Goal: Task Accomplishment & Management: Manage account settings

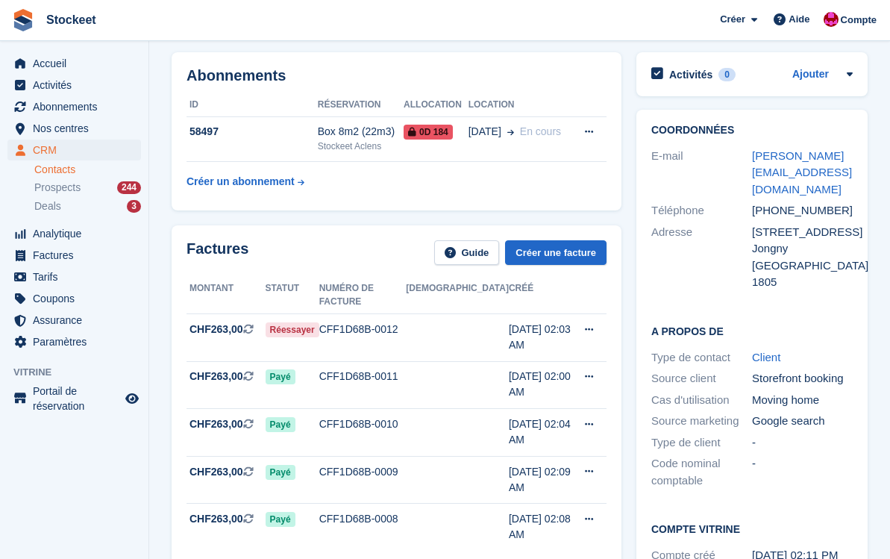
scroll to position [57, 0]
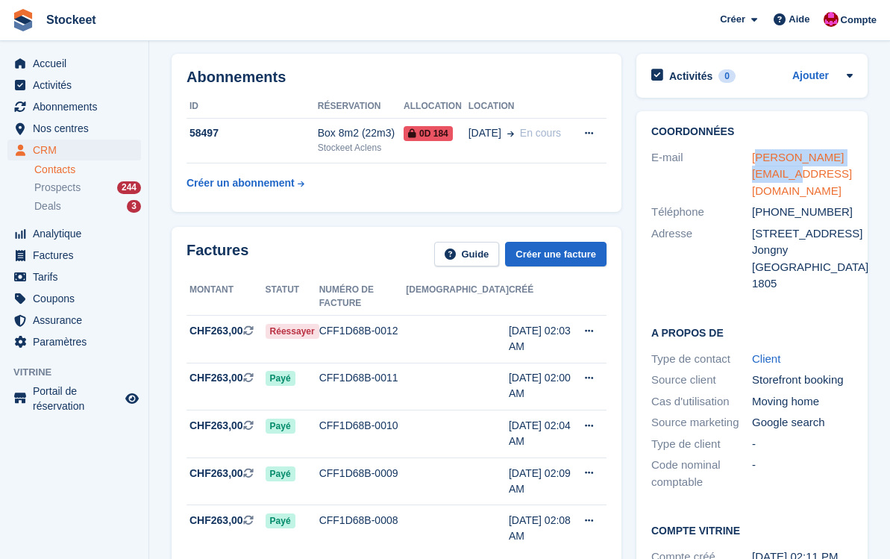
drag, startPoint x: 774, startPoint y: 174, endPoint x: 754, endPoint y: 152, distance: 29.1
click at [754, 152] on div "jan.prins@outlook.com" at bounding box center [802, 174] width 101 height 51
click at [789, 179] on div "jan.prins@outlook.com" at bounding box center [802, 174] width 101 height 51
drag, startPoint x: 777, startPoint y: 177, endPoint x: 752, endPoint y: 152, distance: 34.8
click at [752, 152] on div "jan.prins@outlook.com" at bounding box center [802, 174] width 101 height 51
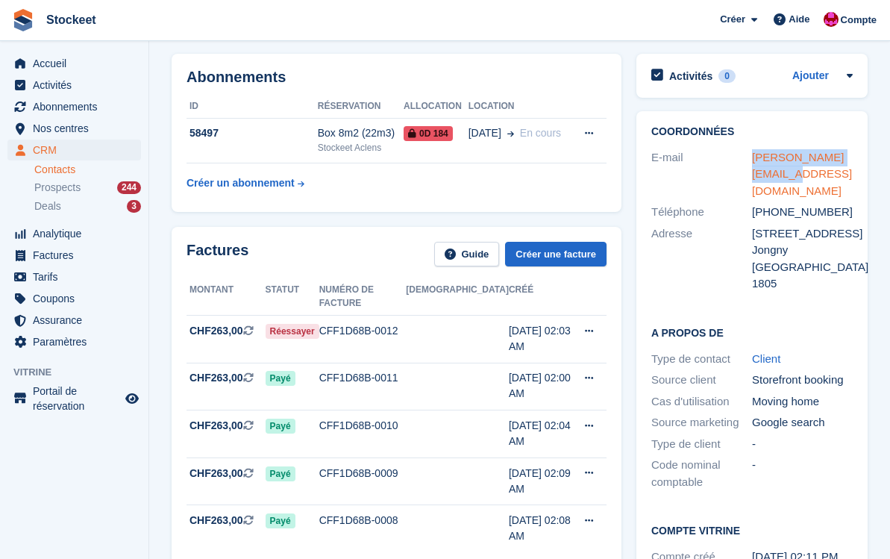
copy link "jan.prins@outlook.com"
drag, startPoint x: 818, startPoint y: 232, endPoint x: 754, endPoint y: 215, distance: 65.7
click at [754, 225] on div "[STREET_ADDRESS]" at bounding box center [802, 233] width 101 height 17
copy div "21 Chemin du Cherpenau"
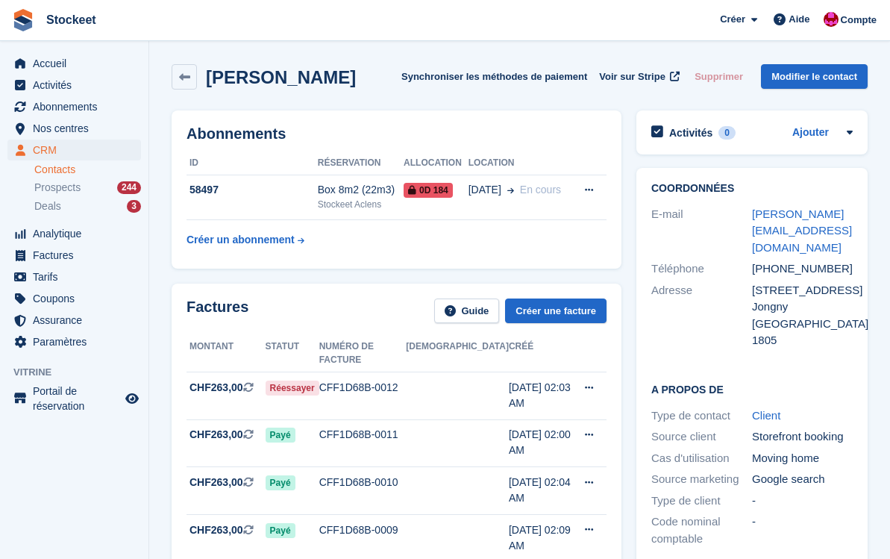
scroll to position [0, 0]
drag, startPoint x: 281, startPoint y: 80, endPoint x: 207, endPoint y: 79, distance: 73.1
click at [207, 79] on h2 "[PERSON_NAME]" at bounding box center [281, 77] width 150 height 20
copy h2 "[PERSON_NAME]"
drag, startPoint x: 832, startPoint y: 251, endPoint x: 755, endPoint y: 249, distance: 76.9
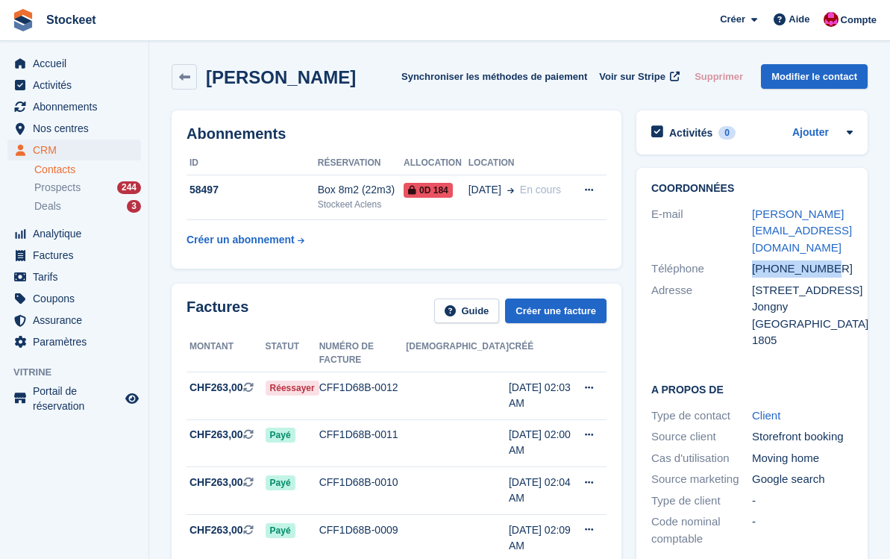
click at [755, 260] on div "+41797393705" at bounding box center [802, 268] width 101 height 17
copy div "+41797393705"
drag, startPoint x: 828, startPoint y: 254, endPoint x: 754, endPoint y: 248, distance: 74.1
click at [754, 260] on div "+41797393705" at bounding box center [802, 268] width 101 height 17
copy div "+41797393705"
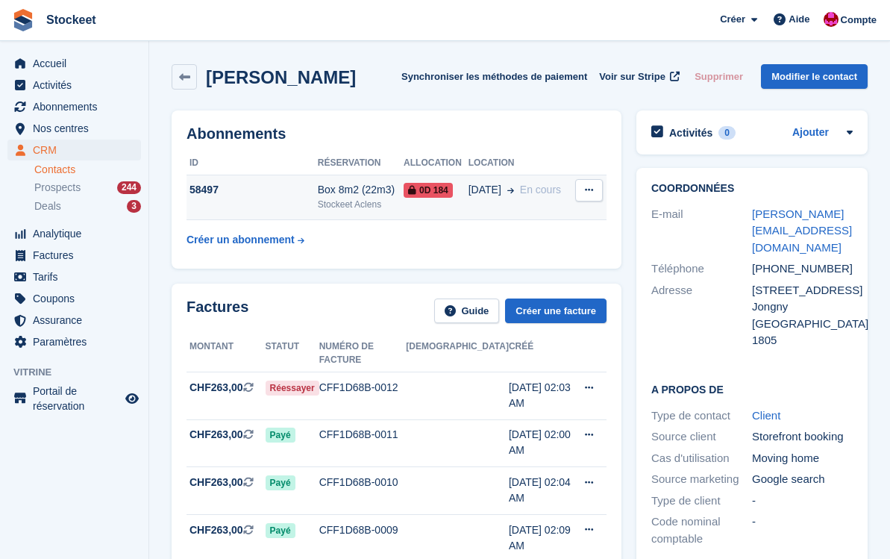
click at [269, 188] on div "58497" at bounding box center [252, 190] width 131 height 16
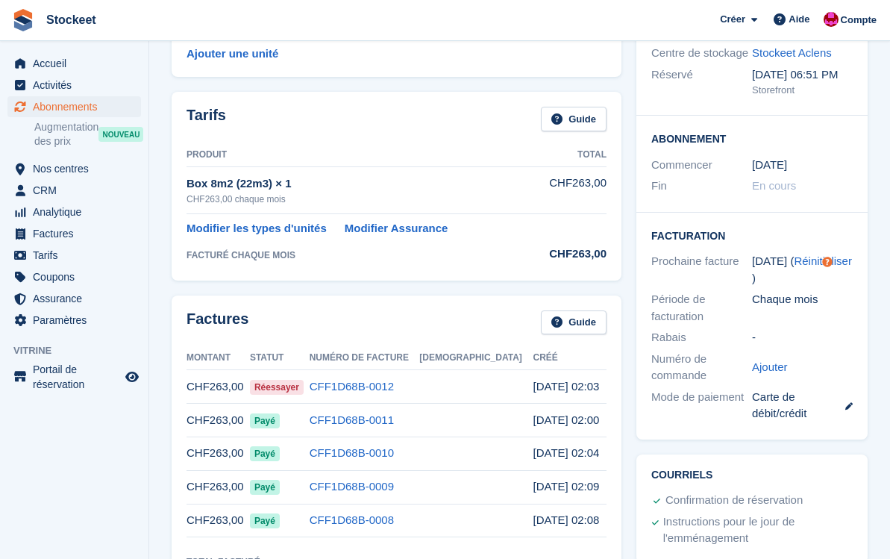
scroll to position [183, 0]
click at [393, 386] on link "CFF1D68B-0012" at bounding box center [352, 385] width 84 height 13
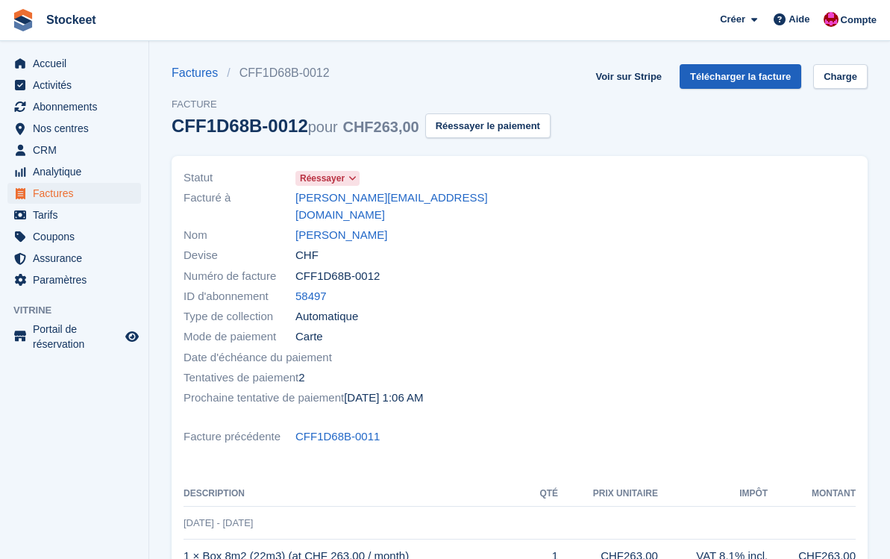
click at [747, 75] on link "Télécharger la facture" at bounding box center [741, 76] width 122 height 25
drag, startPoint x: 429, startPoint y: 199, endPoint x: 295, endPoint y: 202, distance: 133.6
click at [295, 202] on div "Facturé à jan.prins@outlook.com" at bounding box center [348, 206] width 328 height 37
copy link "jan.prins@outlook.com"
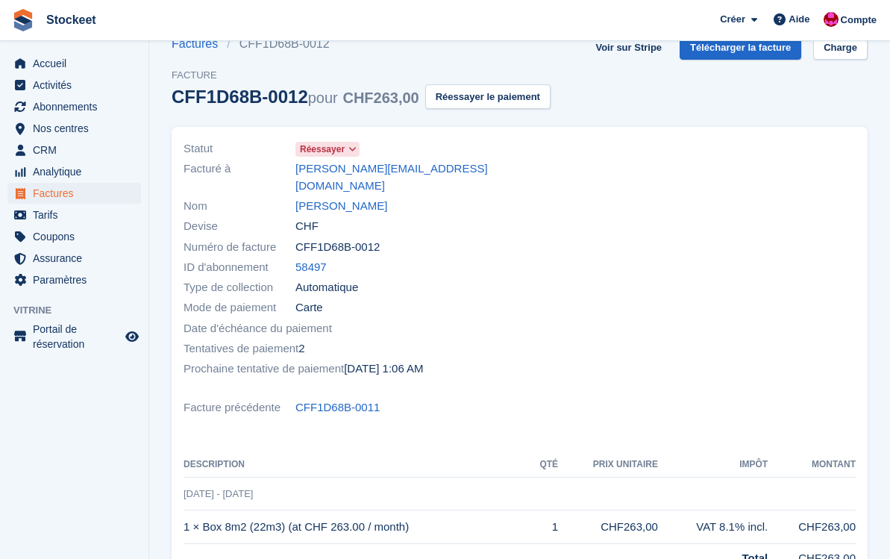
scroll to position [31, 0]
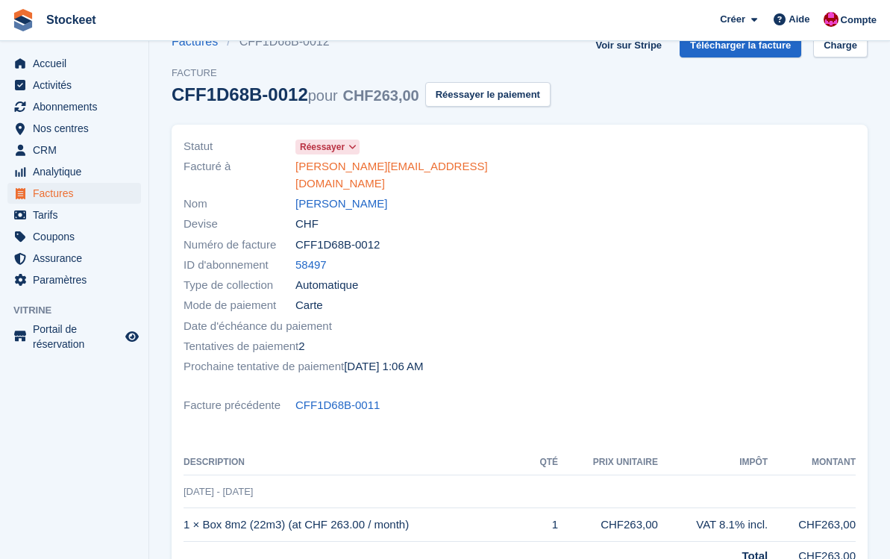
click at [323, 174] on link "jan.prins@outlook.com" at bounding box center [403, 175] width 216 height 34
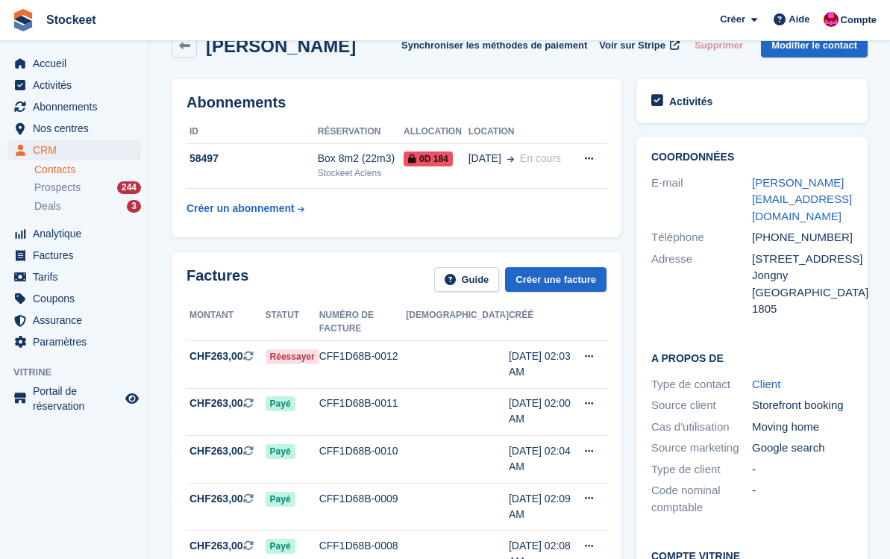
click at [324, 166] on div "Box 8m2 (22m3)" at bounding box center [361, 159] width 86 height 16
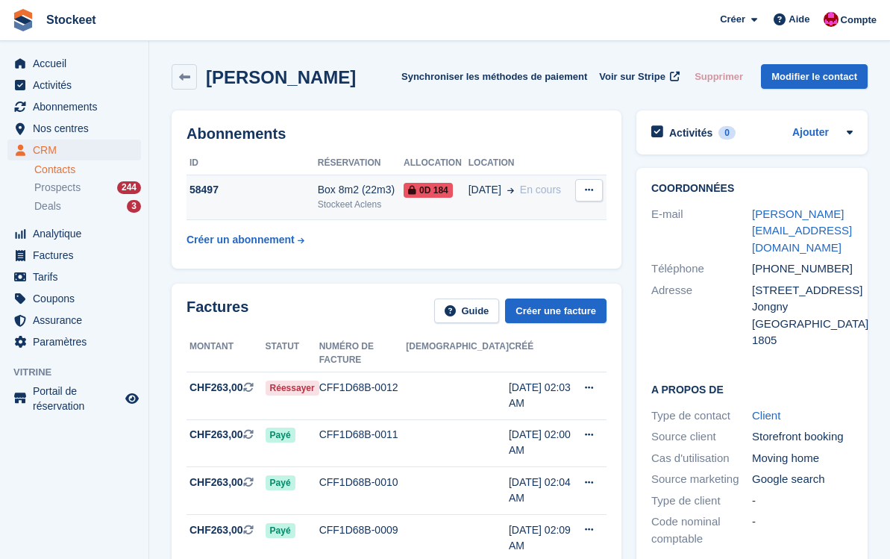
click at [363, 181] on td "Box 8m2 (22m3) Stockeet Aclens" at bounding box center [361, 198] width 86 height 46
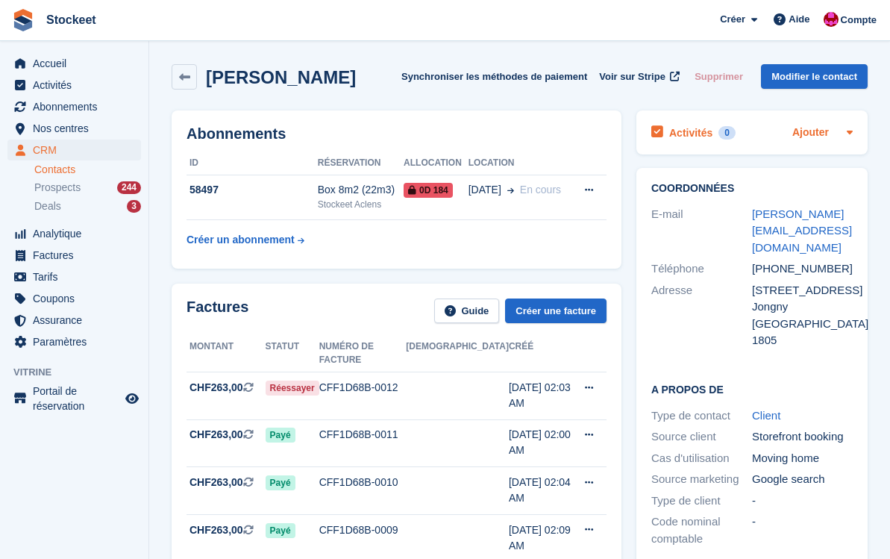
click at [807, 131] on link "Ajouter" at bounding box center [810, 133] width 37 height 17
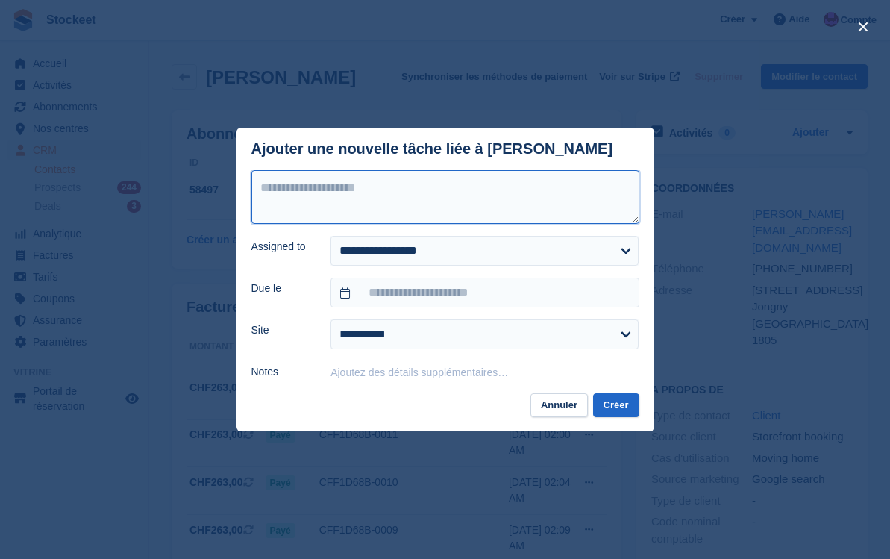
click at [433, 181] on textarea at bounding box center [445, 197] width 388 height 54
type textarea "**********"
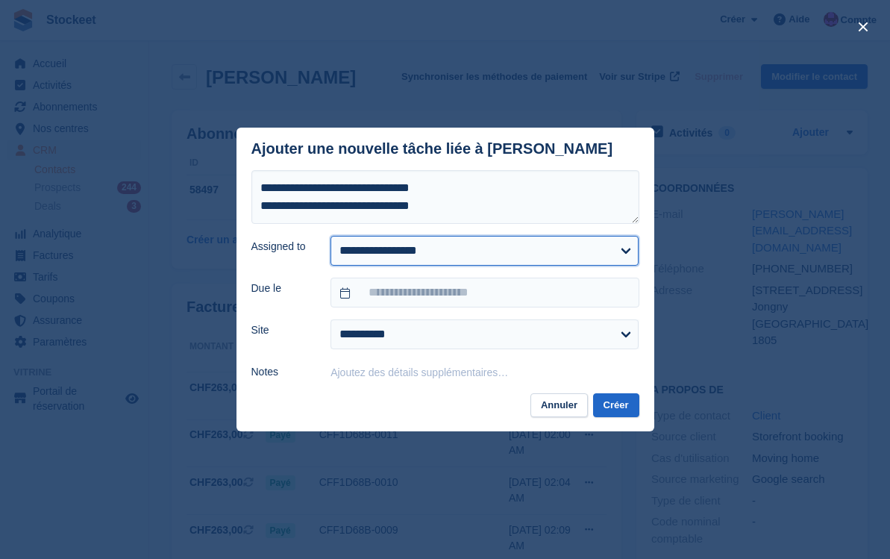
select select "****"
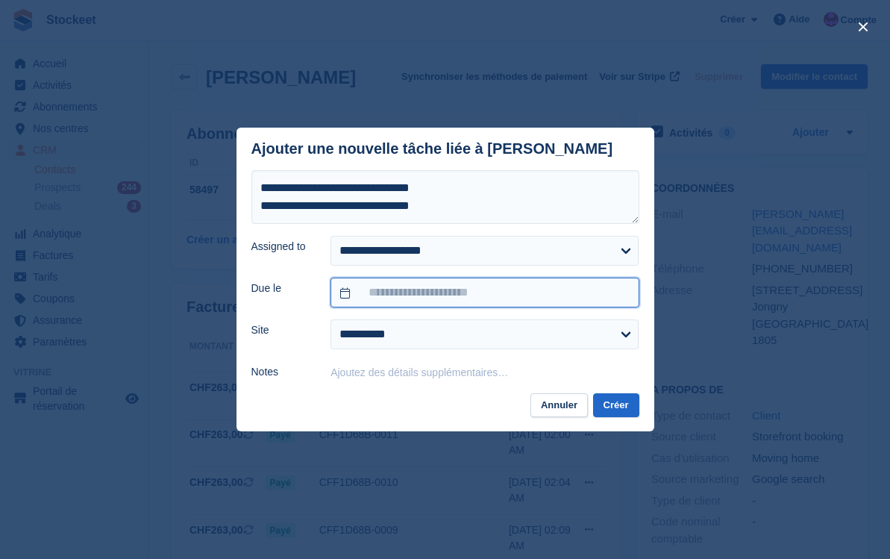
click at [416, 293] on input "text" at bounding box center [485, 293] width 308 height 30
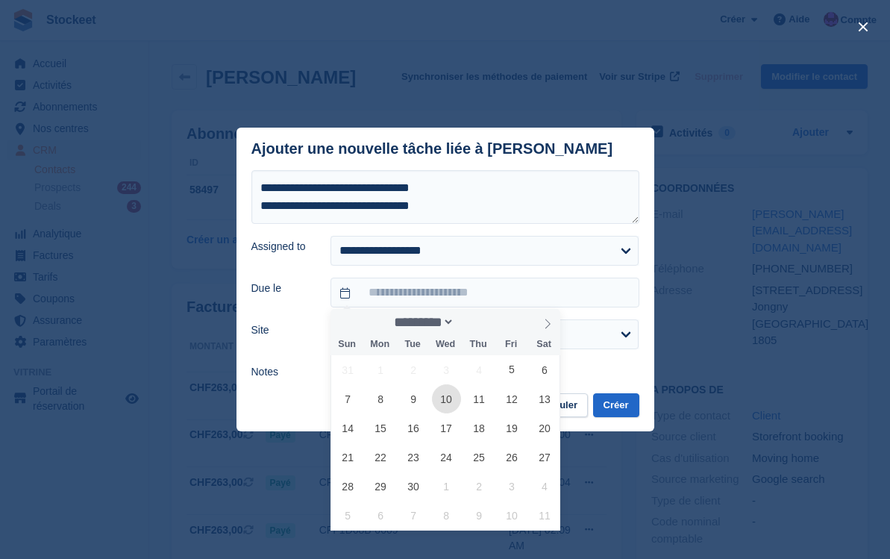
click at [442, 403] on span "10" at bounding box center [446, 398] width 29 height 29
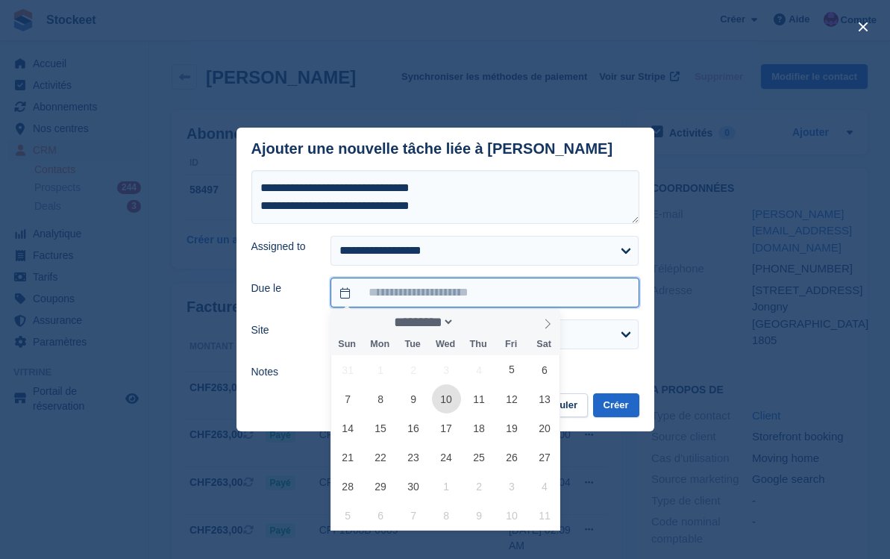
type input "**********"
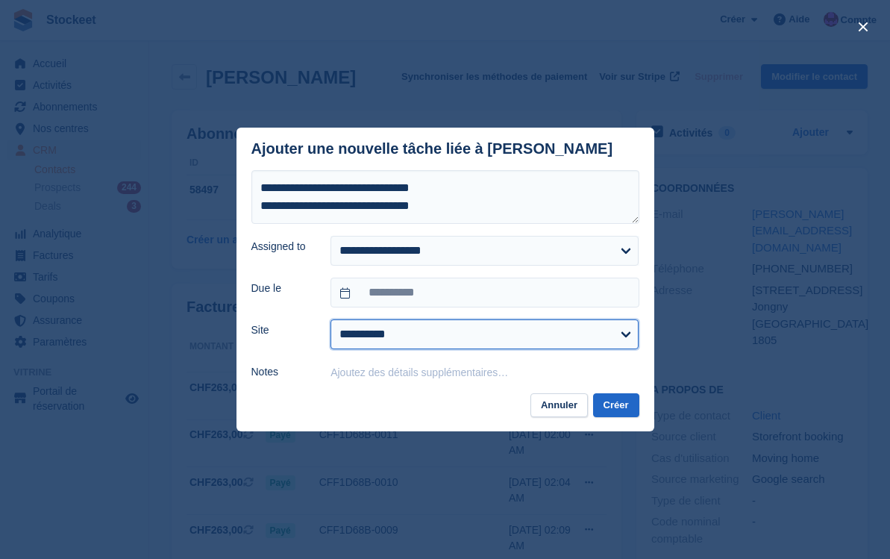
select select "****"
click at [614, 404] on button "Créer" at bounding box center [616, 405] width 46 height 25
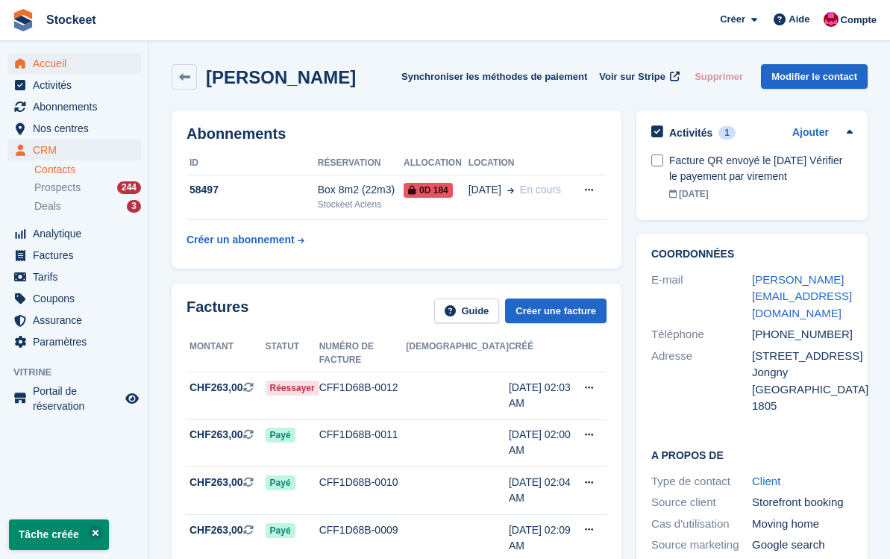
click at [53, 71] on span "Accueil" at bounding box center [78, 63] width 90 height 21
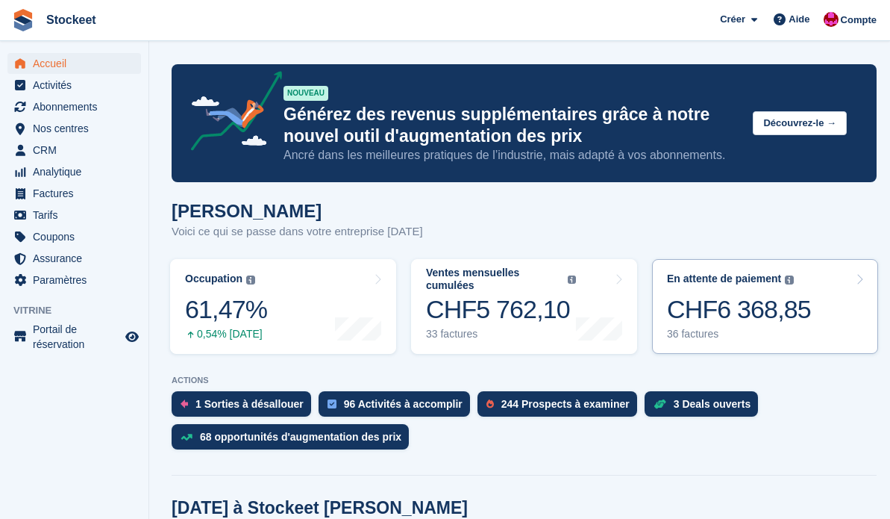
click at [694, 311] on div "CHF6 368,85" at bounding box center [739, 309] width 144 height 31
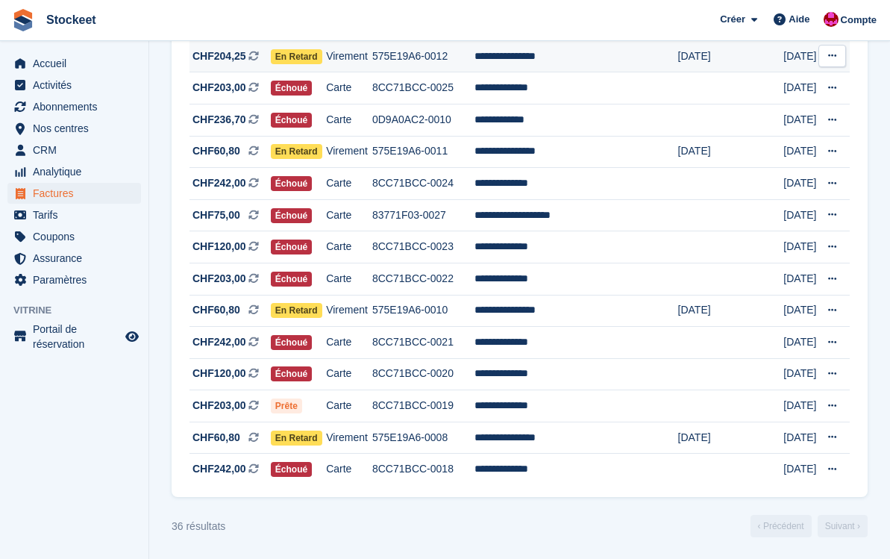
scroll to position [908, 0]
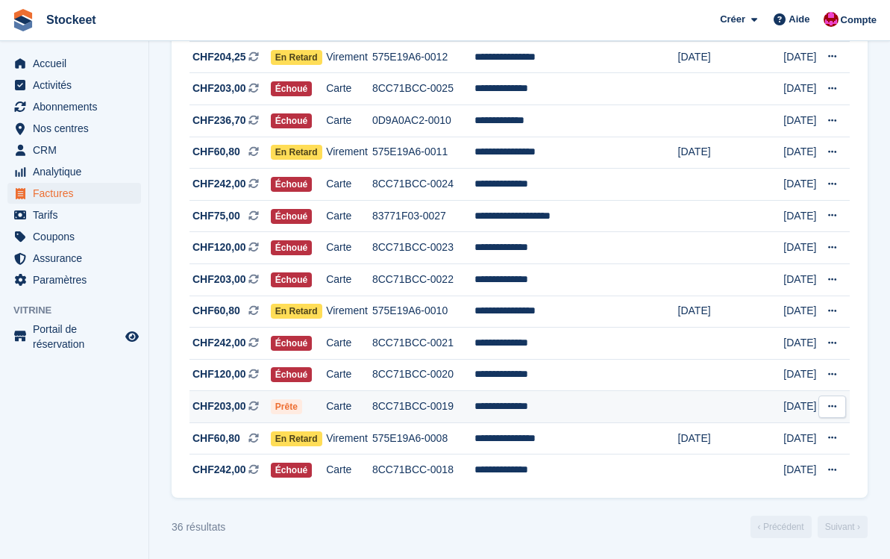
click at [575, 423] on td "**********" at bounding box center [576, 407] width 203 height 32
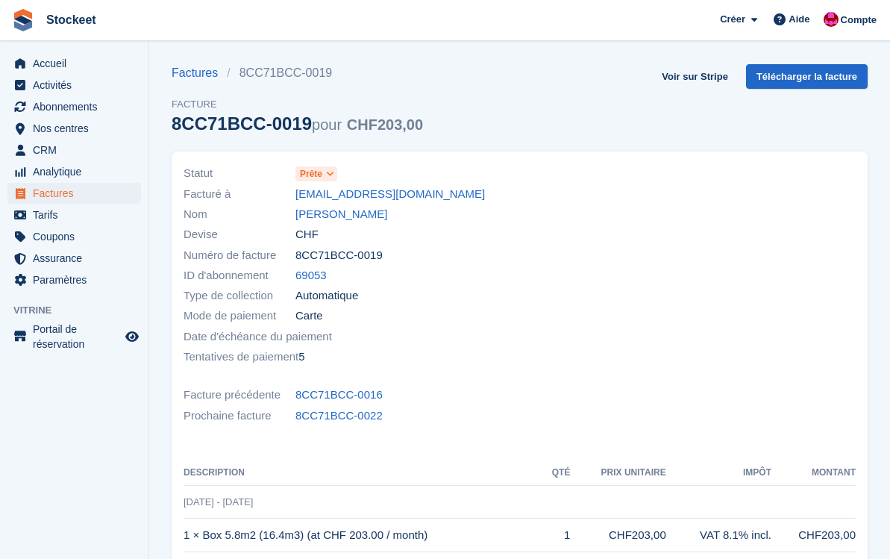
click at [331, 177] on icon at bounding box center [330, 173] width 8 height 9
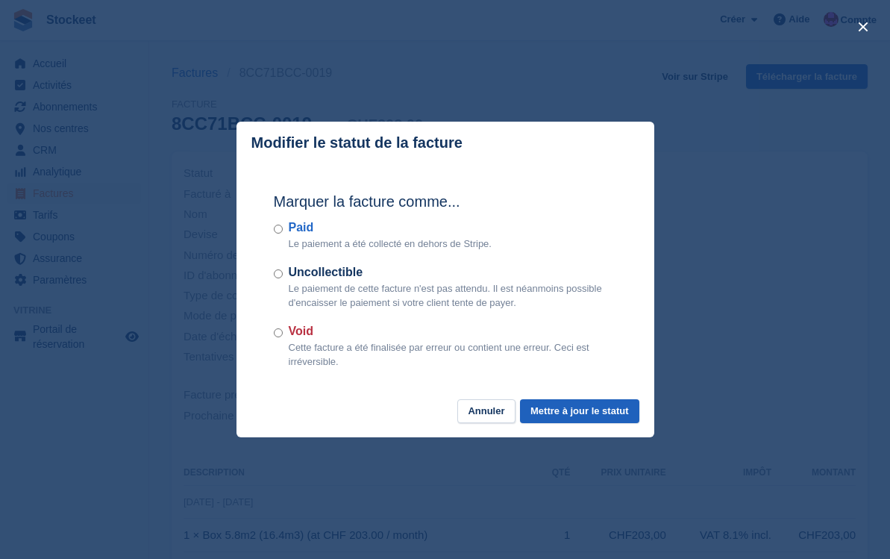
click at [566, 410] on button "Mettre à jour le statut" at bounding box center [579, 411] width 119 height 25
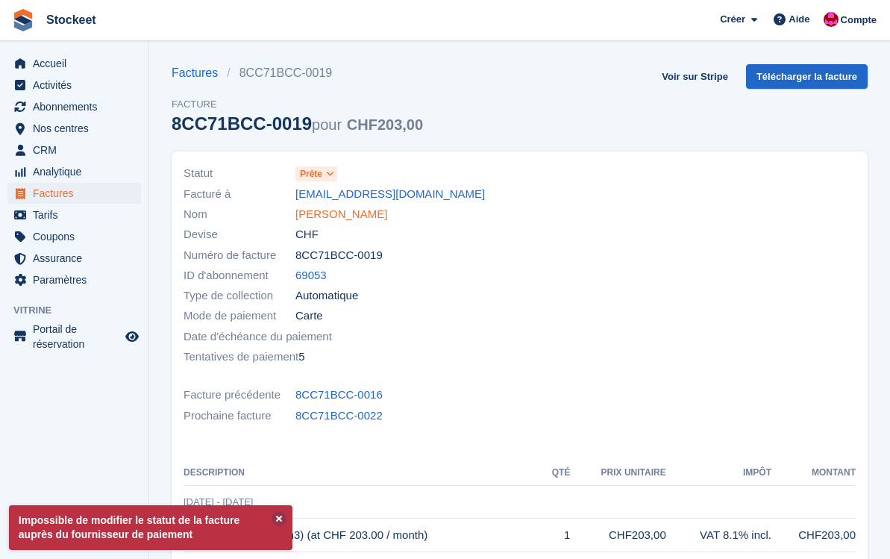
click at [333, 216] on link "[PERSON_NAME]" at bounding box center [341, 214] width 92 height 17
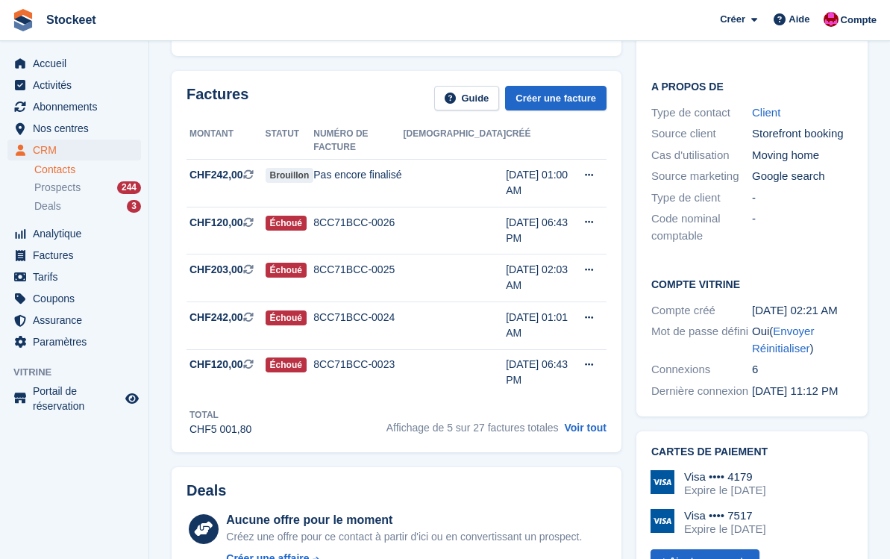
scroll to position [307, 0]
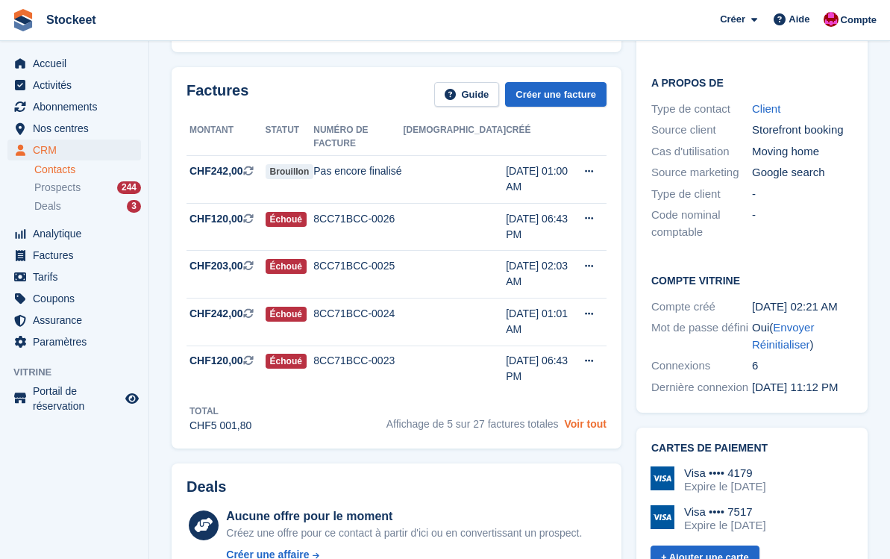
click at [584, 418] on link "Voir tout" at bounding box center [585, 424] width 43 height 12
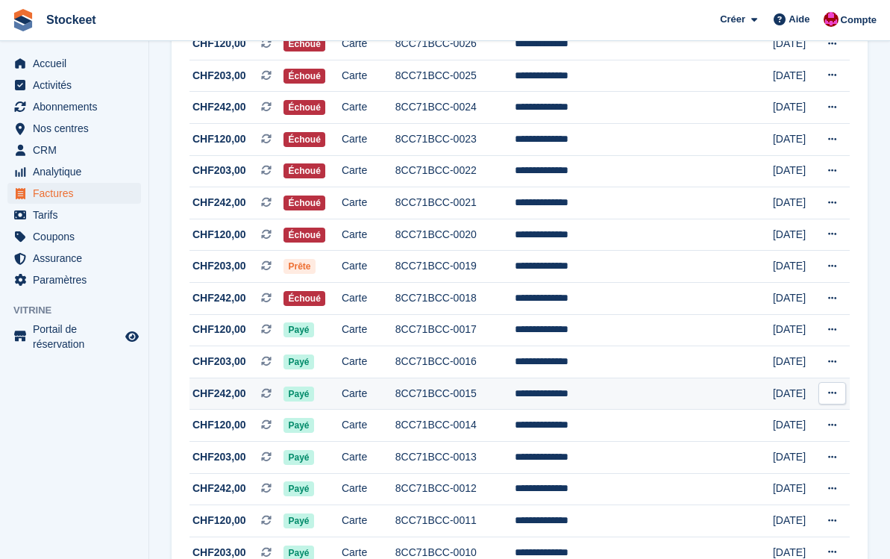
scroll to position [256, 0]
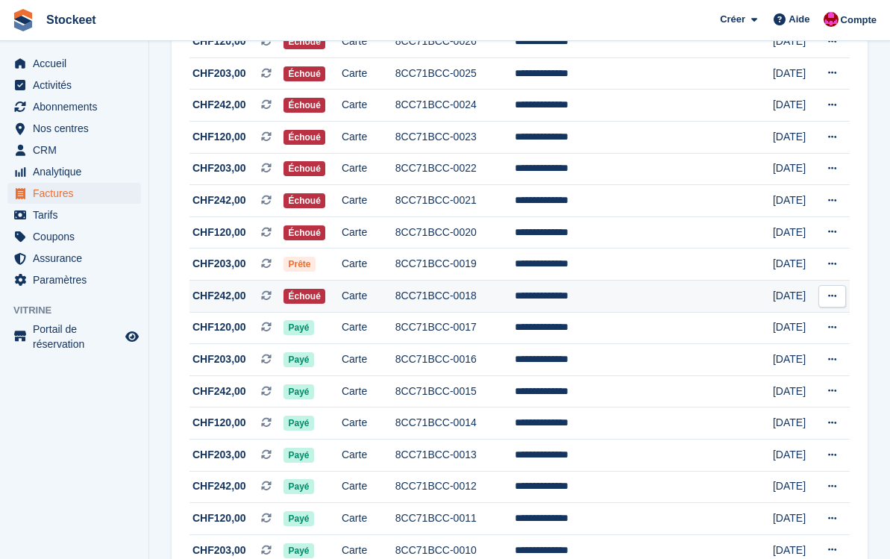
click at [833, 301] on icon at bounding box center [832, 296] width 8 height 10
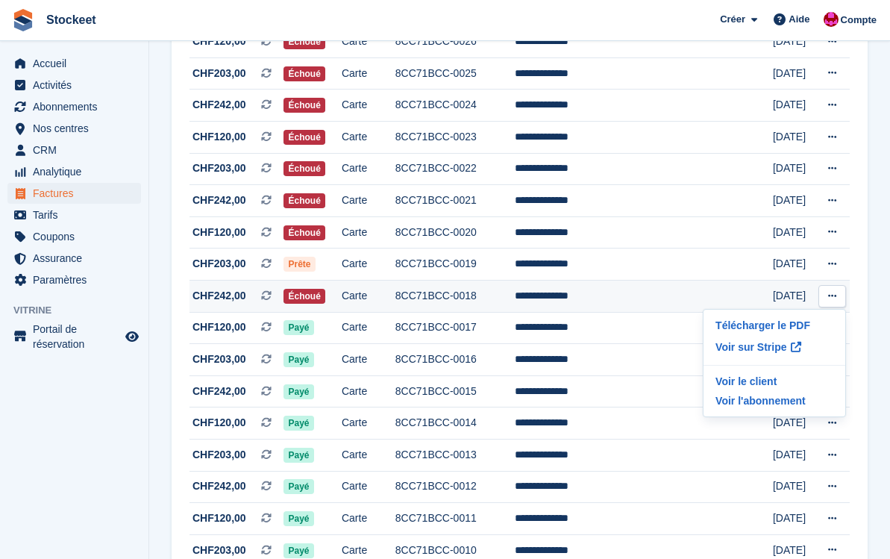
click at [515, 299] on td "8CC71BCC-0018" at bounding box center [454, 297] width 119 height 32
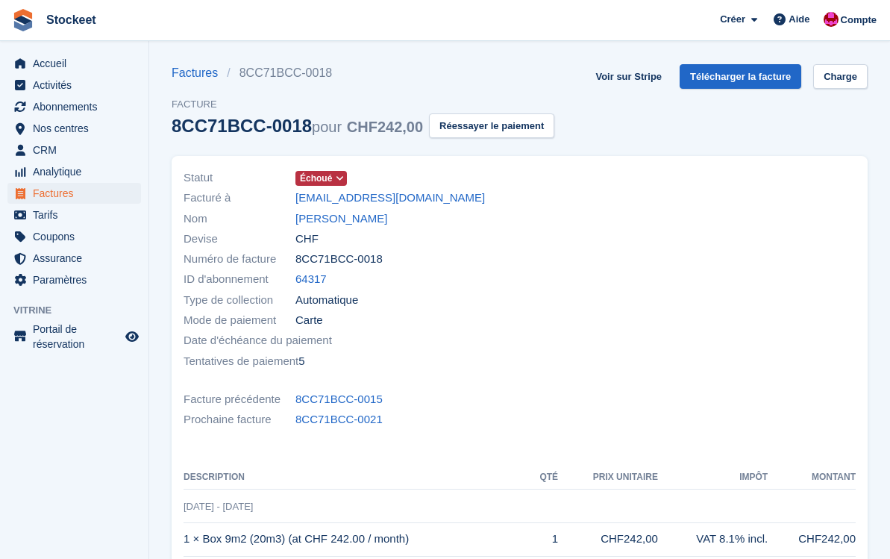
click at [332, 182] on span "Échoué" at bounding box center [316, 178] width 32 height 13
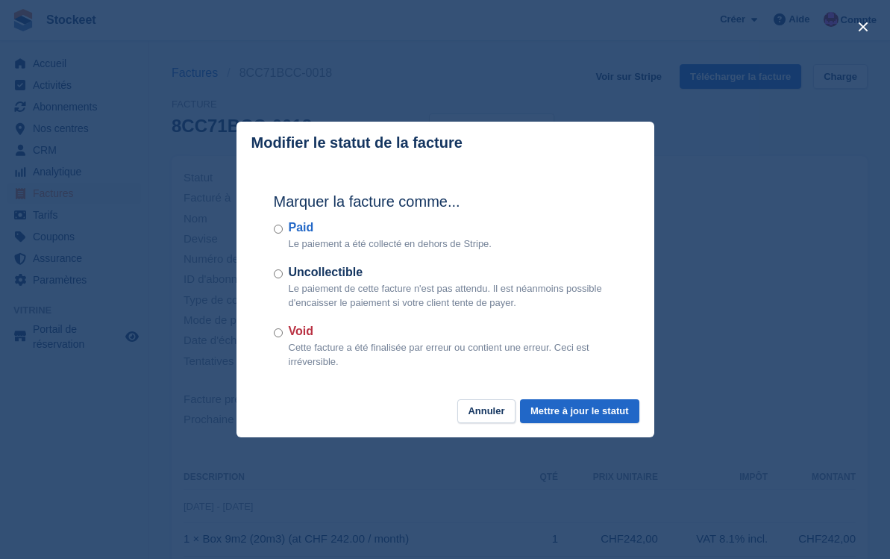
click at [314, 277] on label "Uncollectible" at bounding box center [453, 272] width 328 height 18
click at [575, 415] on button "Mettre à jour le statut" at bounding box center [579, 411] width 119 height 25
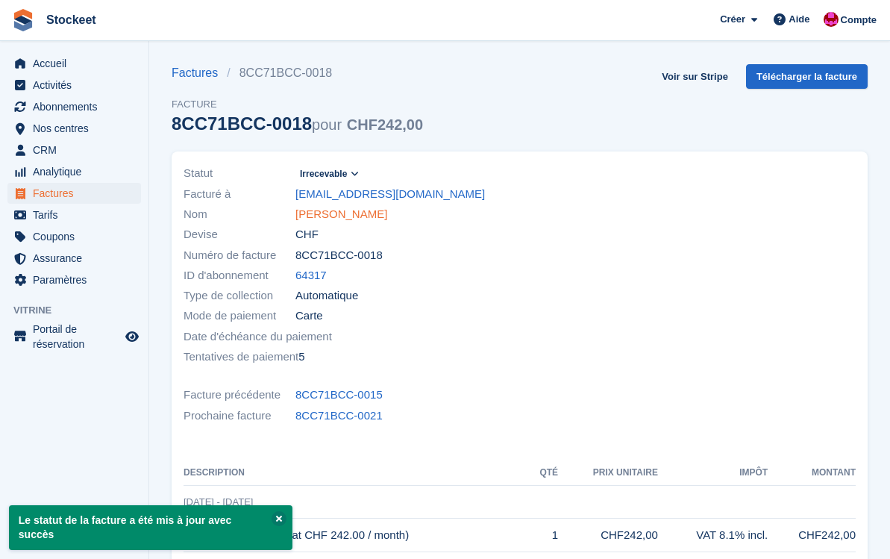
click at [343, 212] on link "Juan Hernandez" at bounding box center [341, 214] width 92 height 17
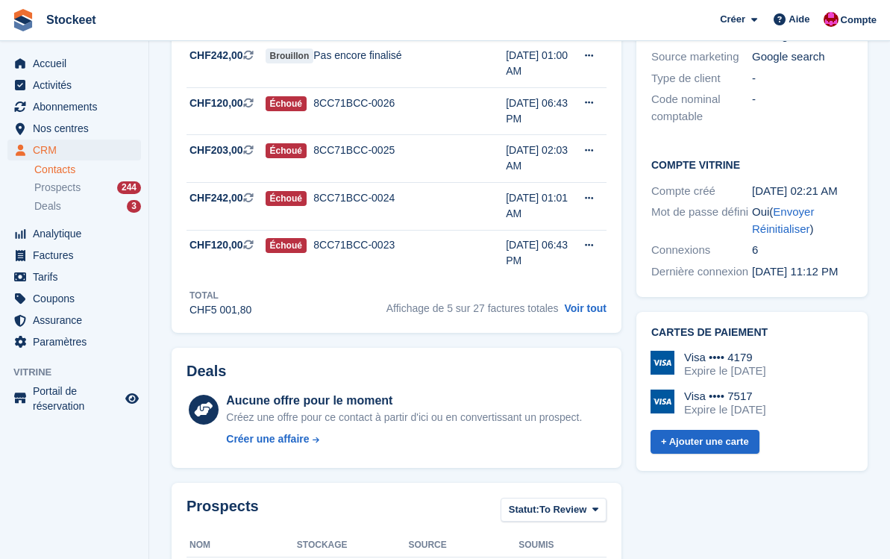
scroll to position [413, 0]
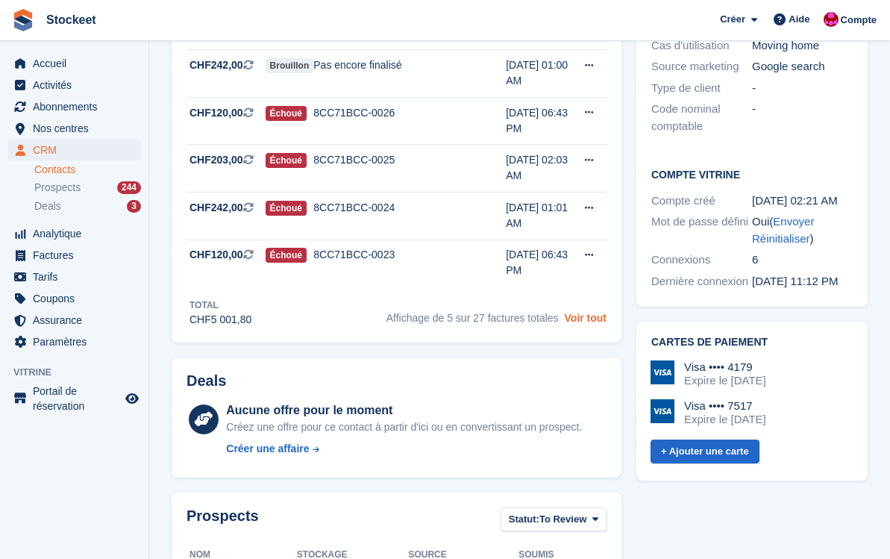
click at [591, 312] on link "Voir tout" at bounding box center [585, 318] width 43 height 12
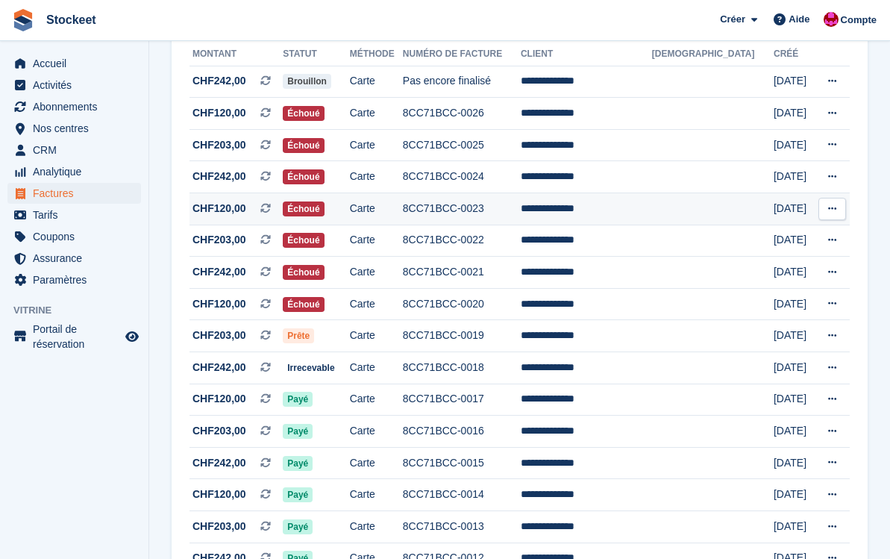
scroll to position [192, 0]
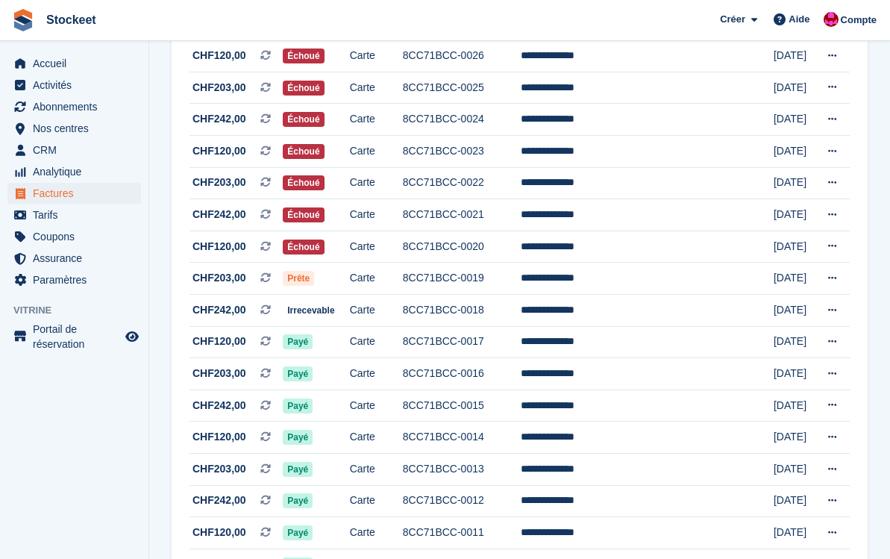
scroll to position [220, 0]
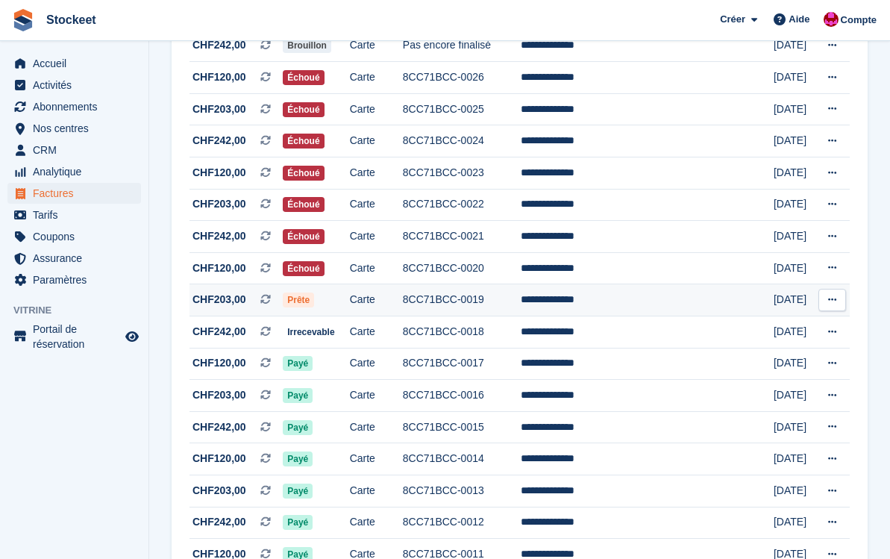
click at [640, 295] on td "**********" at bounding box center [586, 300] width 131 height 32
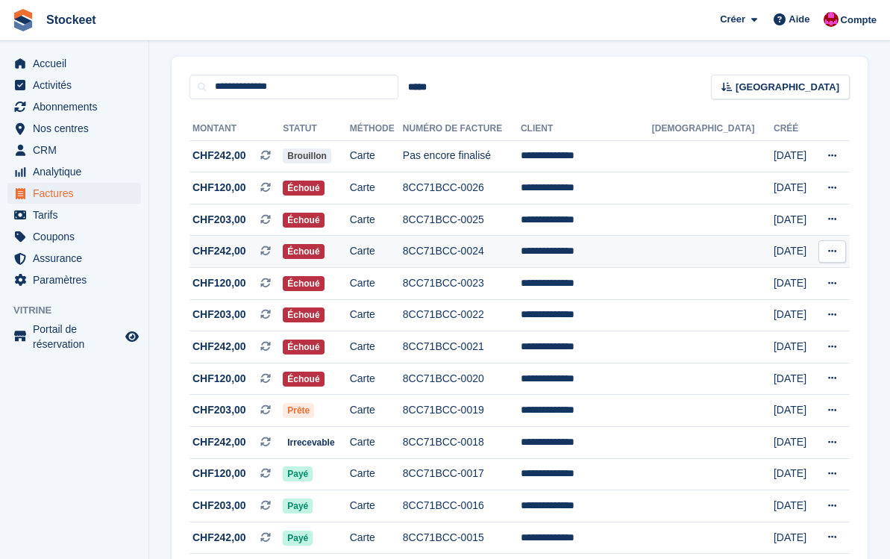
scroll to position [107, 0]
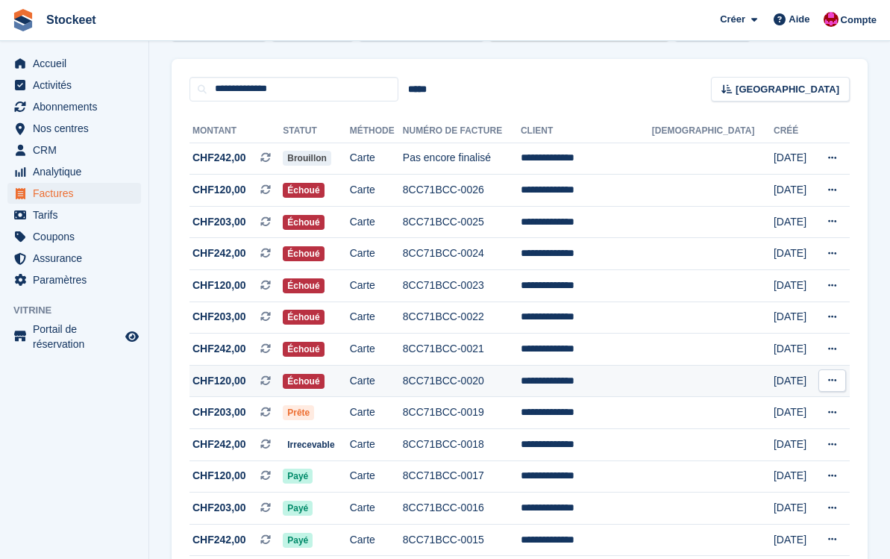
click at [832, 385] on icon at bounding box center [832, 380] width 8 height 10
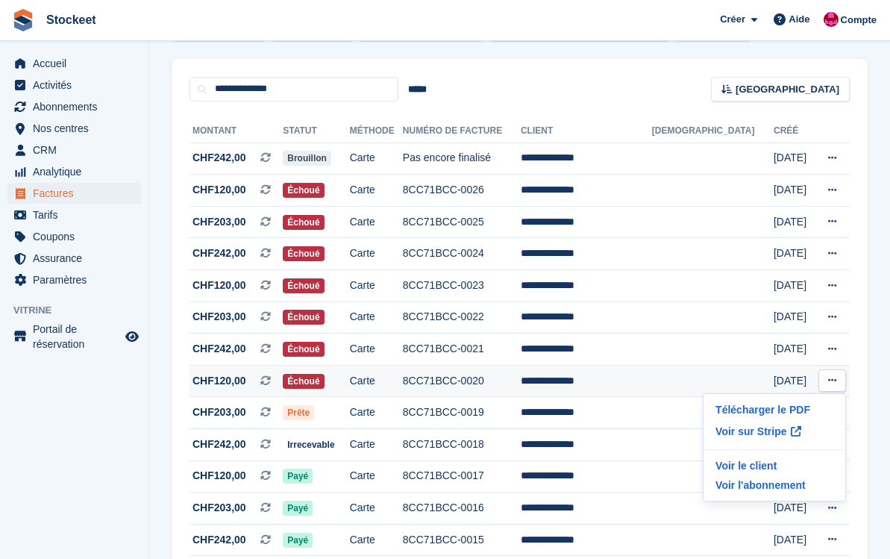
click at [476, 383] on td "8CC71BCC-0020" at bounding box center [462, 381] width 118 height 32
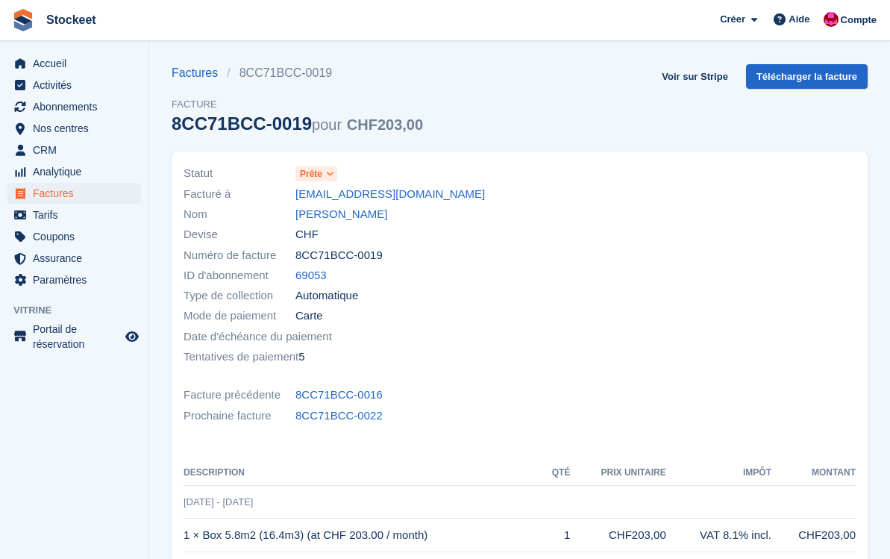
click at [328, 172] on icon at bounding box center [330, 173] width 8 height 9
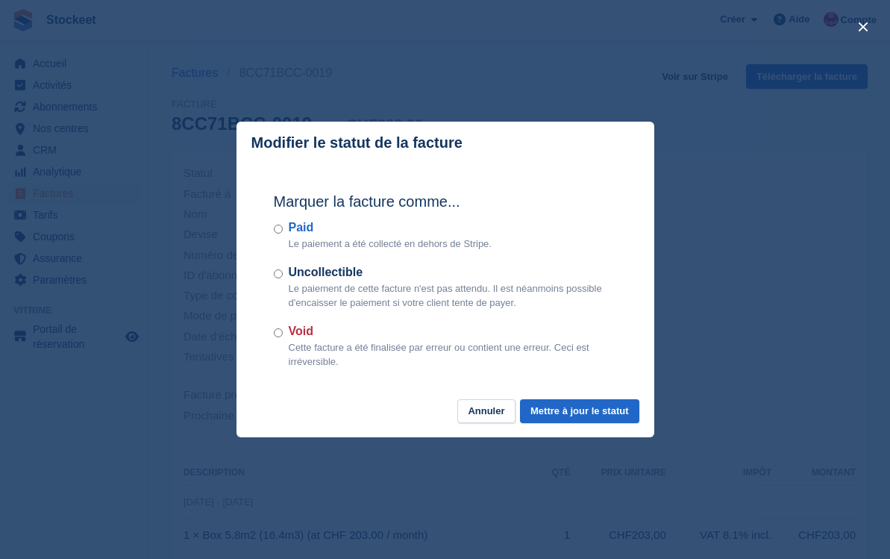
click at [303, 273] on label "Uncollectible" at bounding box center [453, 272] width 328 height 18
click at [559, 410] on button "Mettre à jour le statut" at bounding box center [579, 411] width 119 height 25
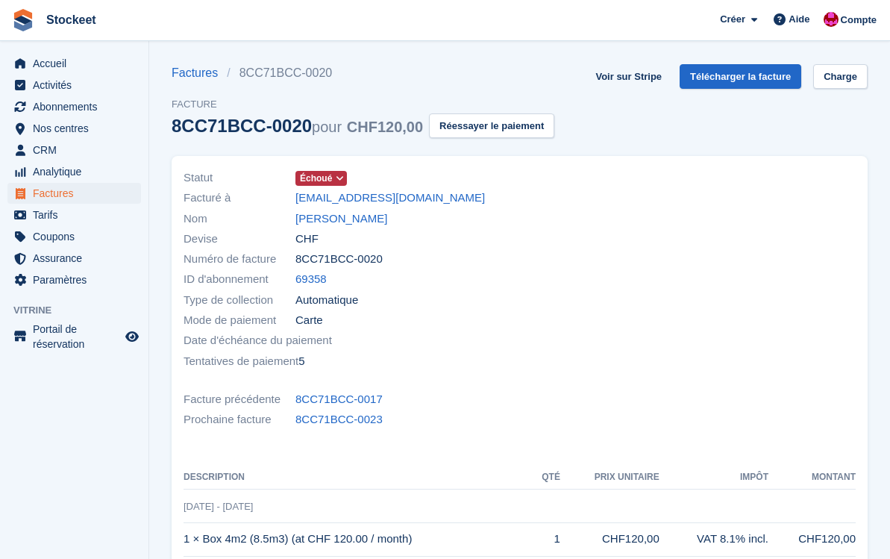
click at [338, 178] on icon at bounding box center [340, 178] width 8 height 9
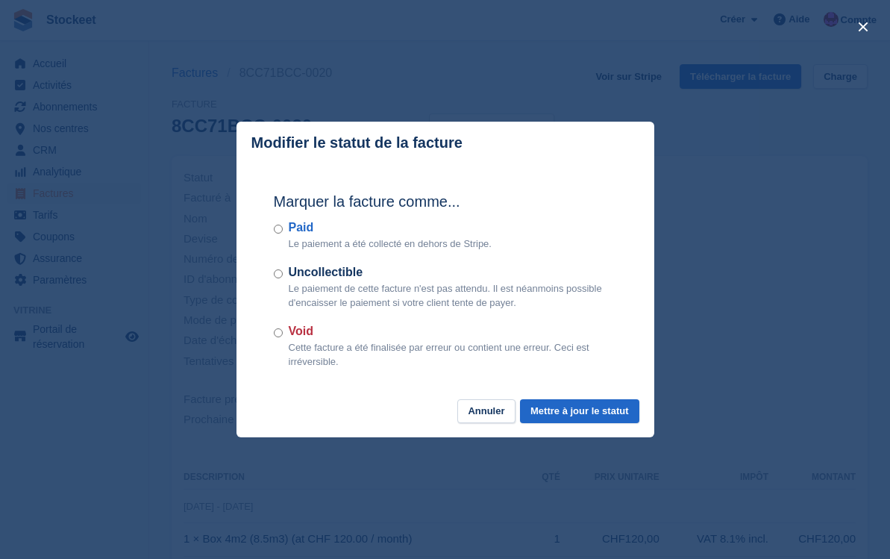
click at [290, 281] on p "Le paiement de cette facture n'est pas attendu. Il est néanmoins possible d'enc…" at bounding box center [453, 295] width 328 height 29
click at [572, 416] on button "Mettre à jour le statut" at bounding box center [579, 411] width 119 height 25
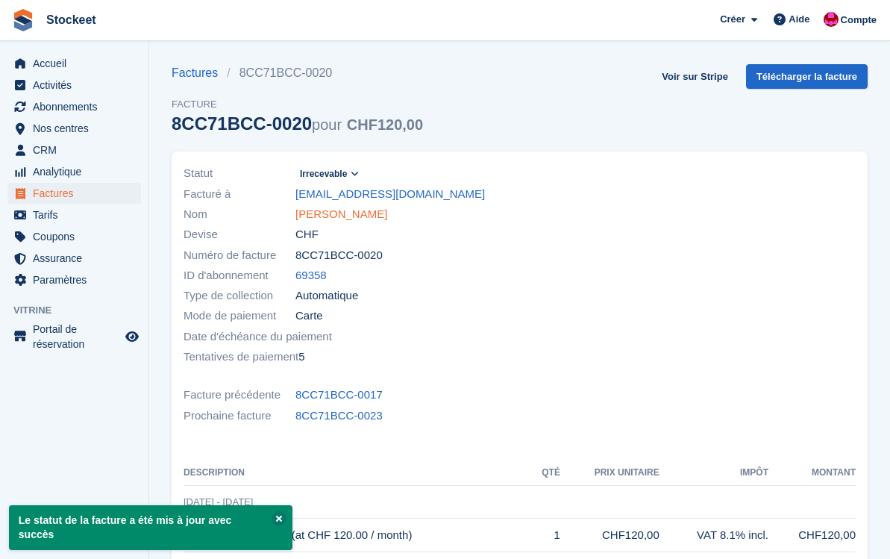
click at [331, 218] on link "[PERSON_NAME]" at bounding box center [341, 214] width 92 height 17
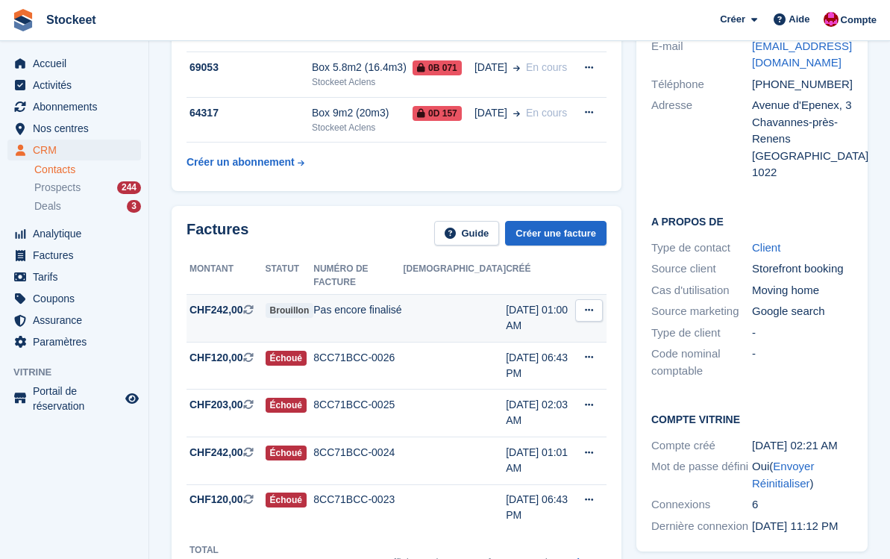
scroll to position [219, 0]
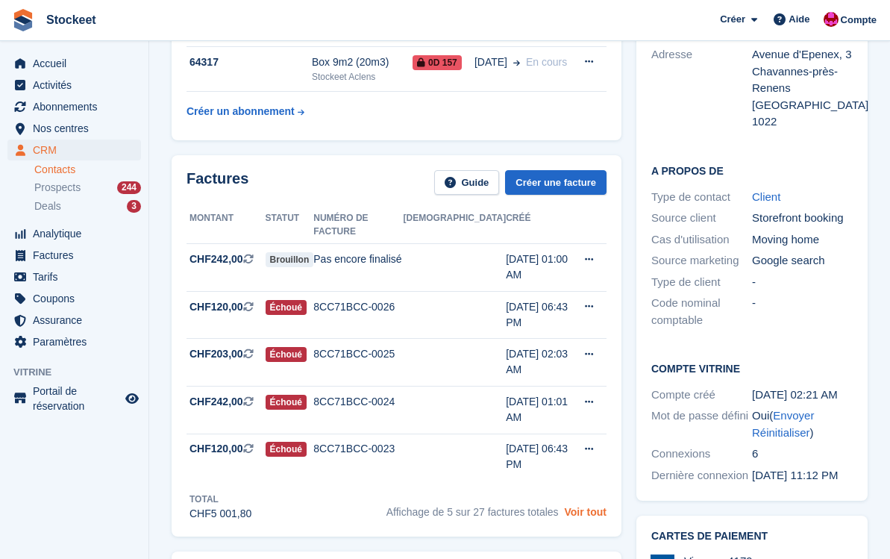
click at [581, 506] on link "Voir tout" at bounding box center [585, 512] width 43 height 12
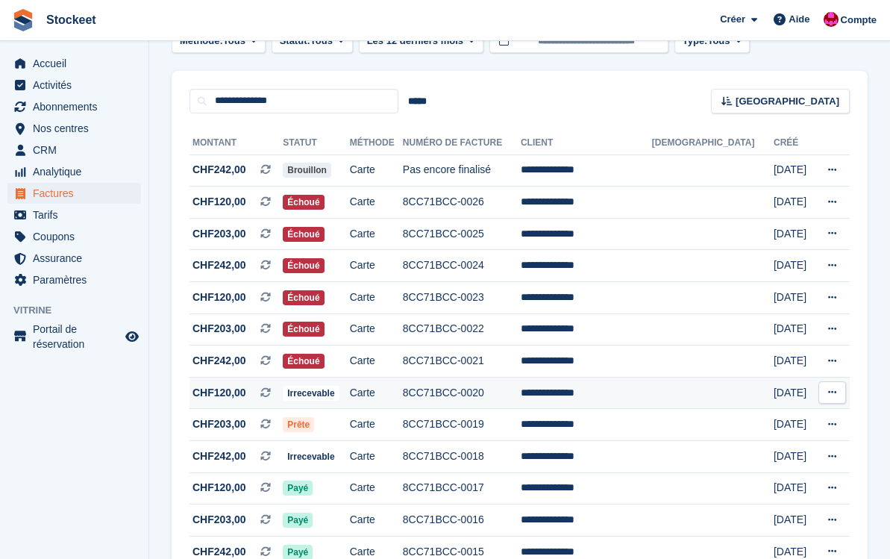
scroll to position [104, 0]
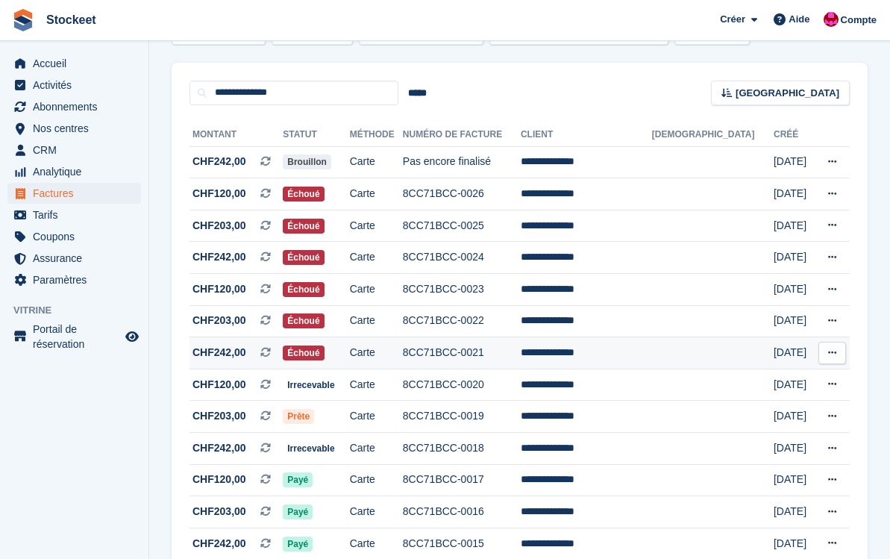
click at [644, 354] on td "**********" at bounding box center [586, 353] width 131 height 32
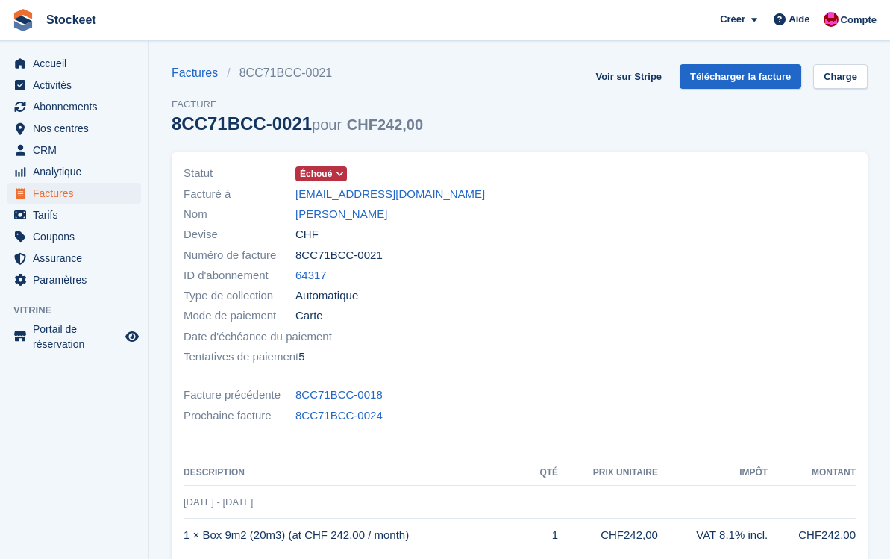
click at [325, 173] on span "Échoué" at bounding box center [316, 173] width 32 height 13
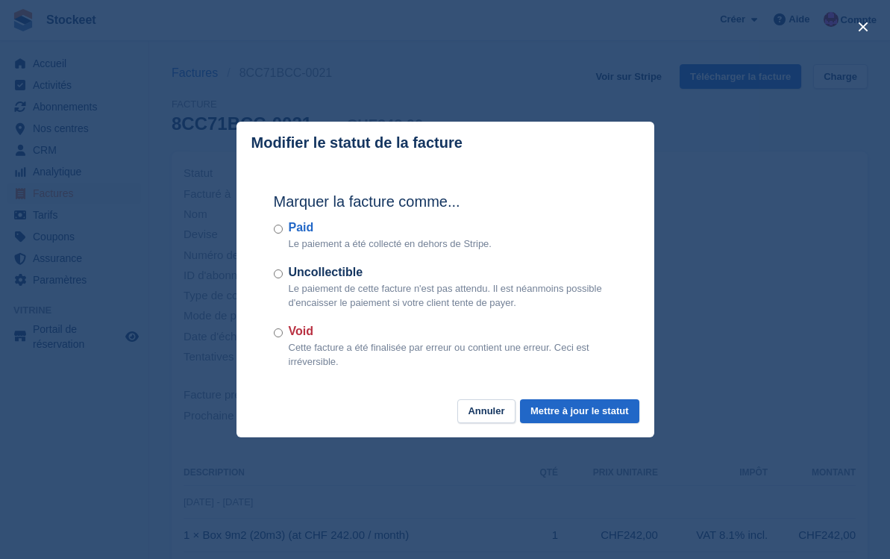
click at [311, 273] on label "Uncollectible" at bounding box center [453, 272] width 328 height 18
click at [578, 404] on button "Mettre à jour le statut" at bounding box center [579, 411] width 119 height 25
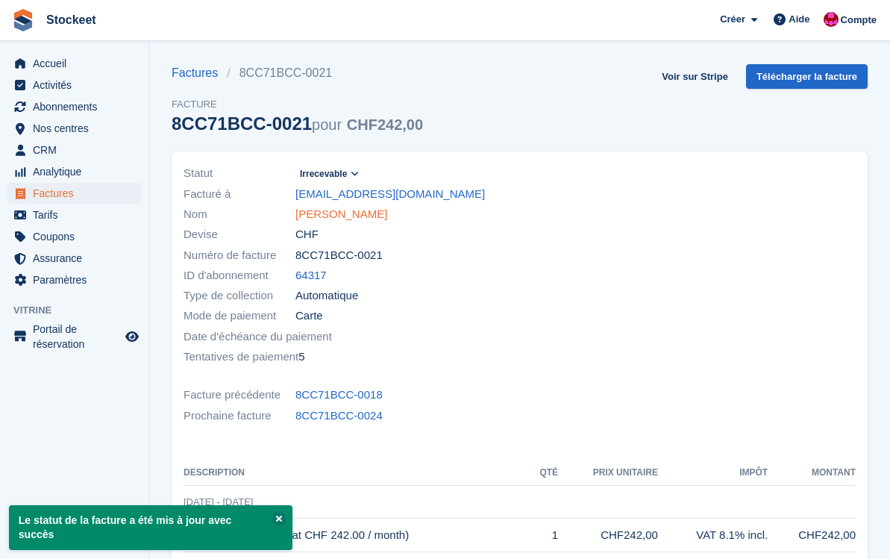
click at [336, 213] on link "[PERSON_NAME]" at bounding box center [341, 214] width 92 height 17
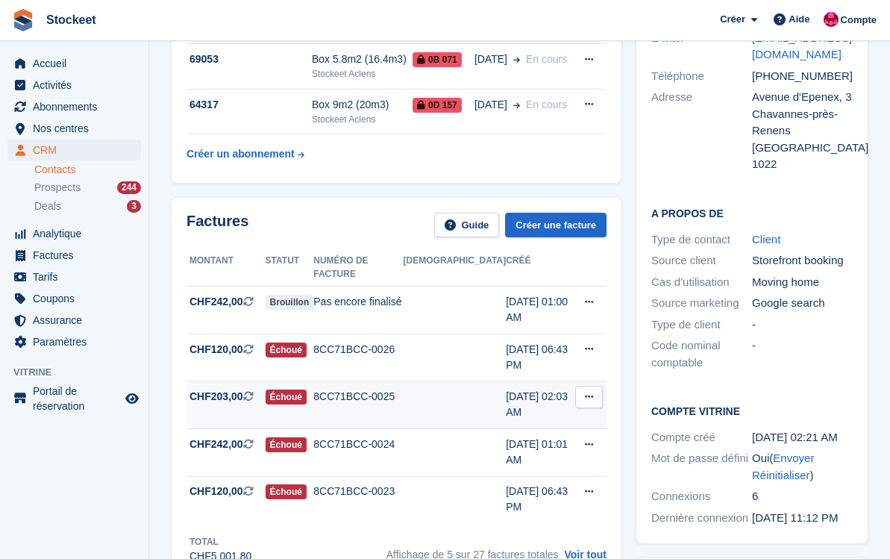
scroll to position [225, 0]
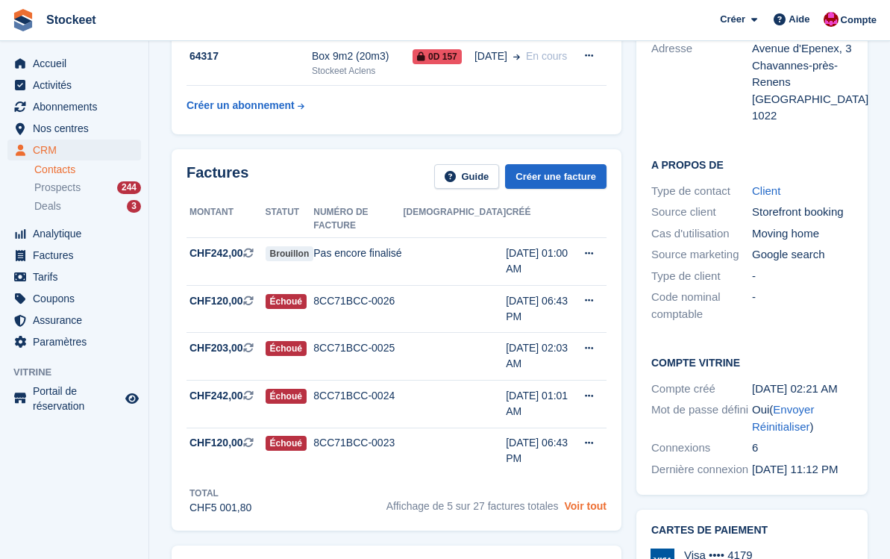
click at [584, 500] on link "Voir tout" at bounding box center [585, 506] width 43 height 12
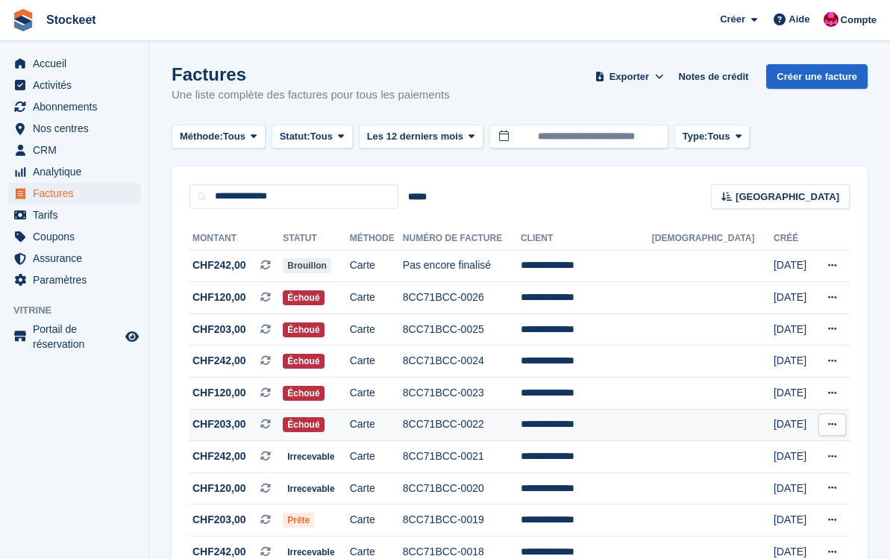
click at [832, 428] on icon at bounding box center [832, 424] width 8 height 10
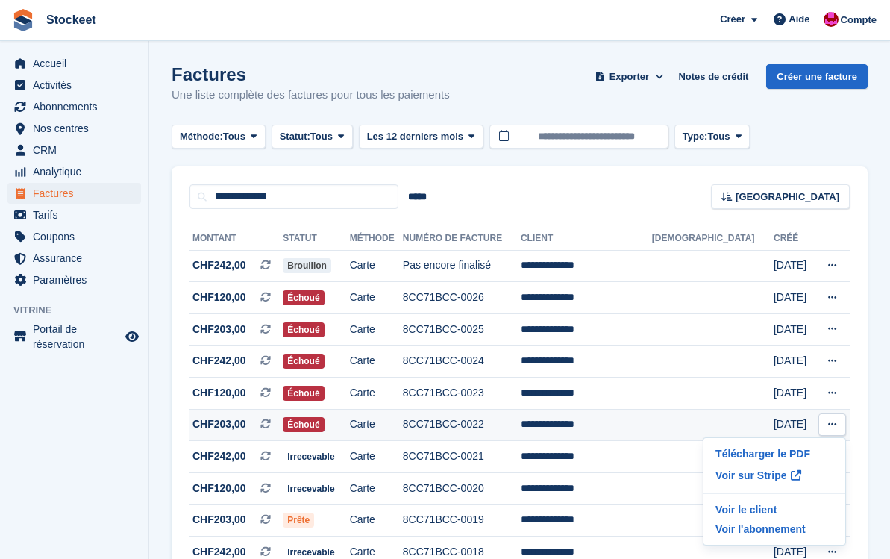
click at [403, 425] on td "Carte" at bounding box center [376, 425] width 53 height 32
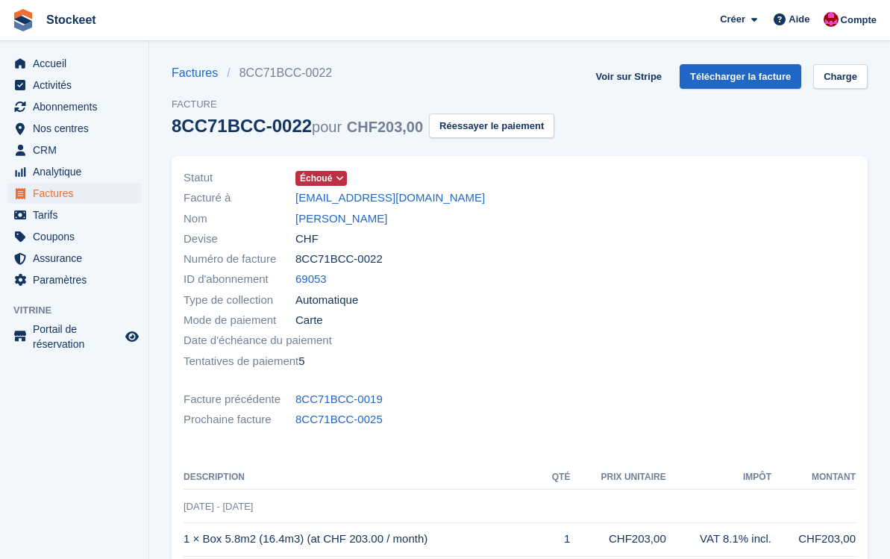
click at [341, 180] on icon at bounding box center [340, 178] width 8 height 9
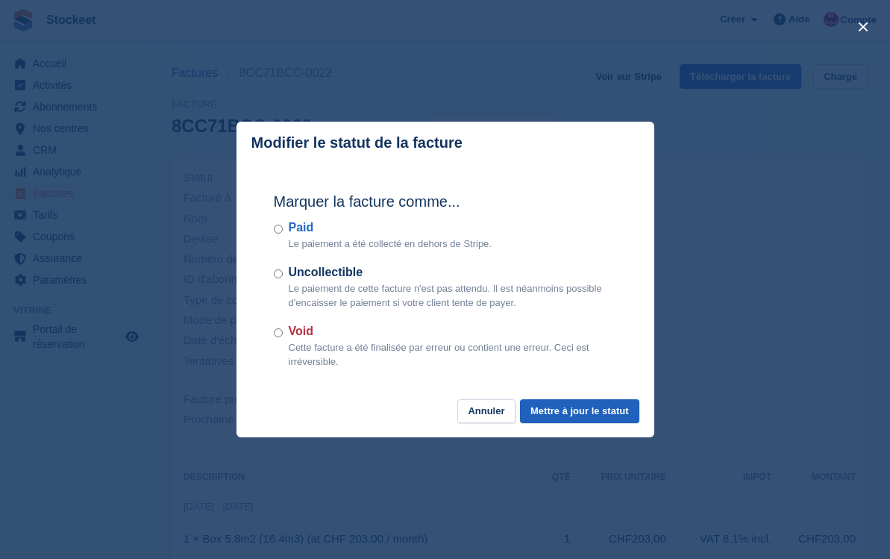
click at [557, 414] on button "Mettre à jour le statut" at bounding box center [579, 411] width 119 height 25
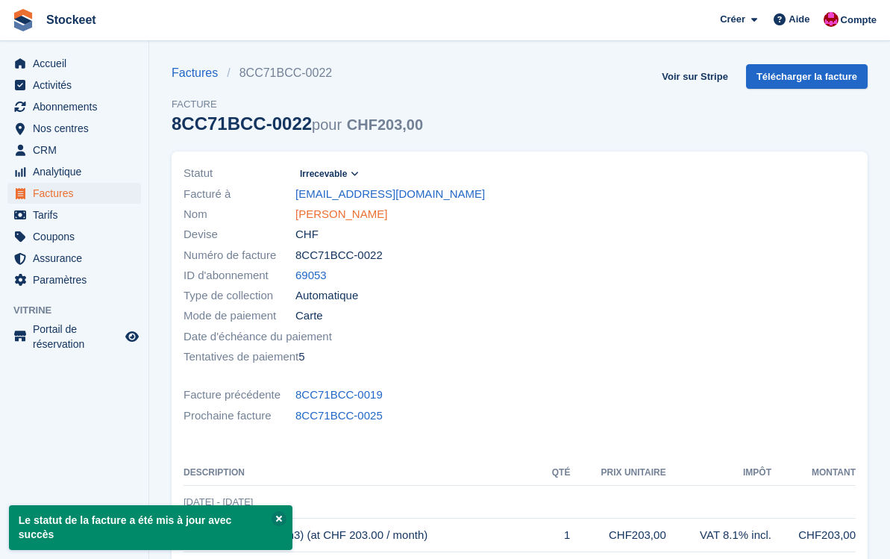
click at [333, 208] on link "[PERSON_NAME]" at bounding box center [341, 214] width 92 height 17
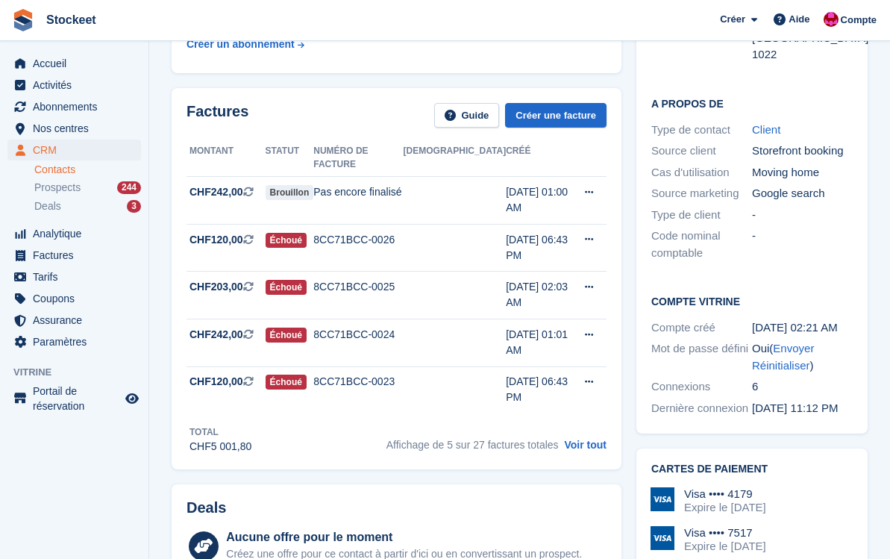
scroll to position [296, 0]
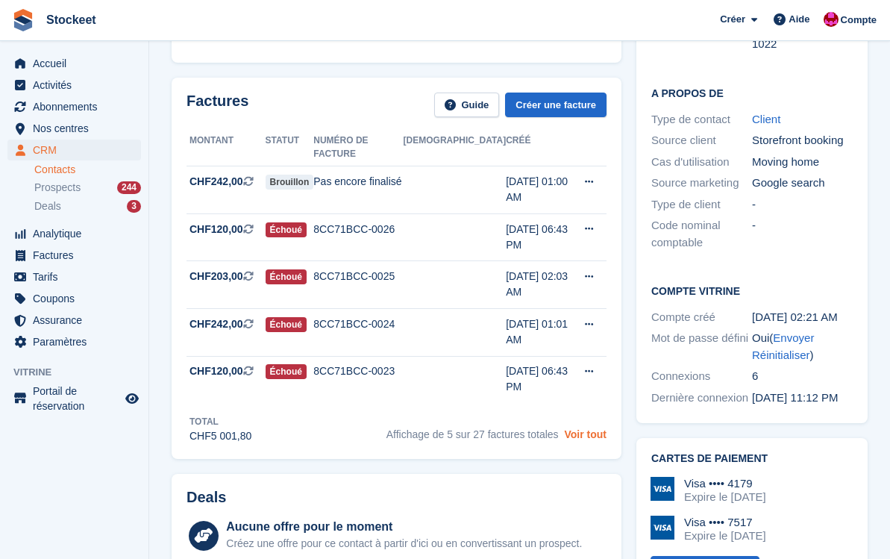
click at [577, 428] on link "Voir tout" at bounding box center [585, 434] width 43 height 12
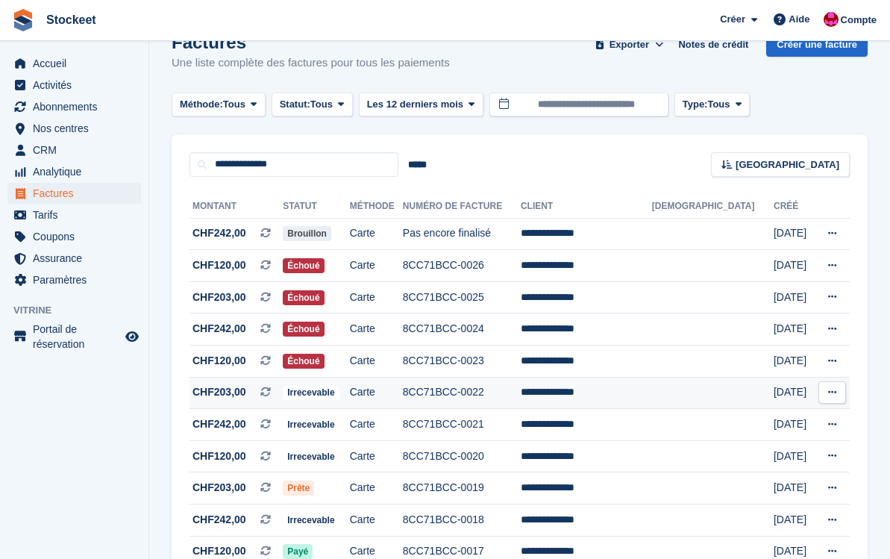
scroll to position [43, 0]
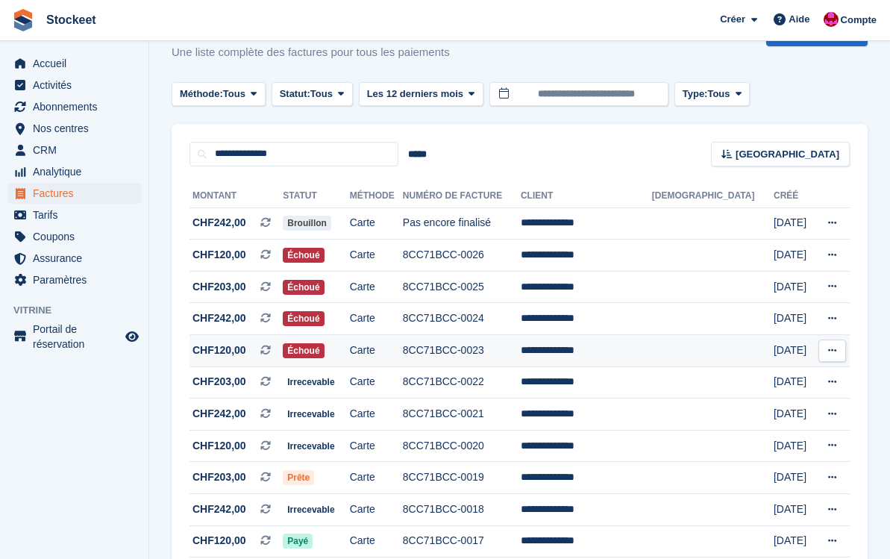
click at [833, 350] on icon at bounding box center [832, 350] width 8 height 10
click at [485, 354] on td "8CC71BCC-0023" at bounding box center [462, 351] width 118 height 32
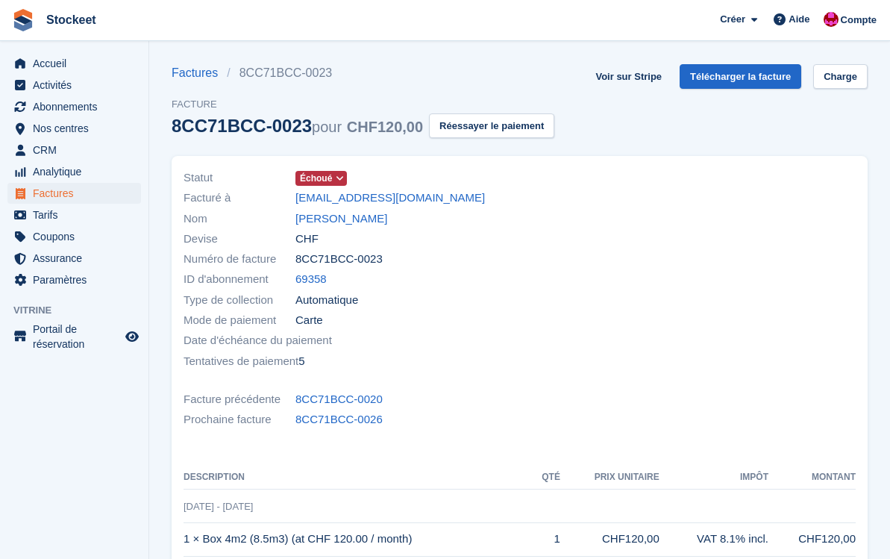
click at [328, 175] on span "Échoué" at bounding box center [316, 178] width 32 height 13
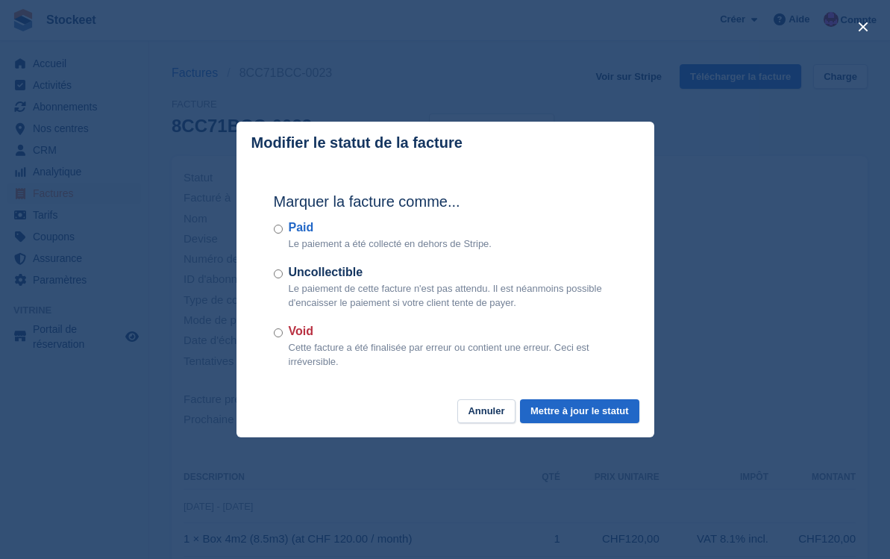
click at [312, 269] on label "Uncollectible" at bounding box center [453, 272] width 328 height 18
click at [569, 403] on button "Mettre à jour le statut" at bounding box center [579, 411] width 119 height 25
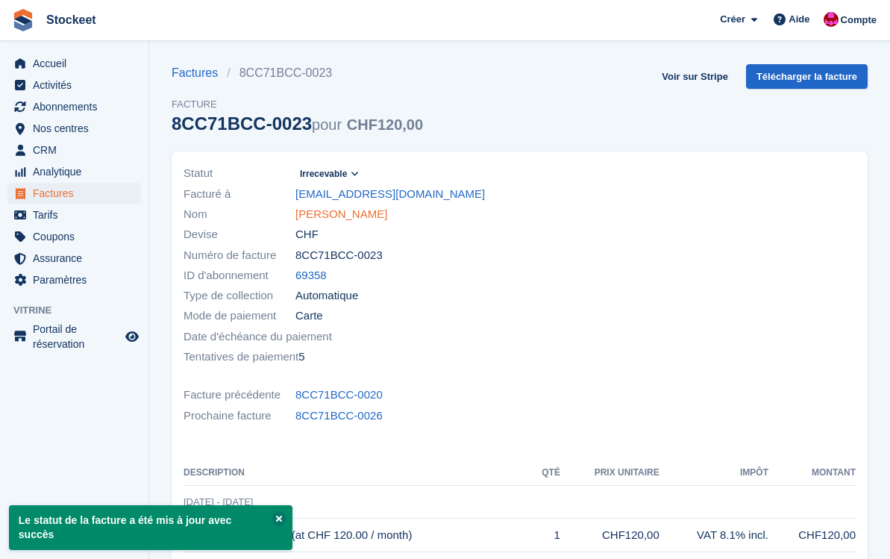
click at [333, 215] on link "[PERSON_NAME]" at bounding box center [341, 214] width 92 height 17
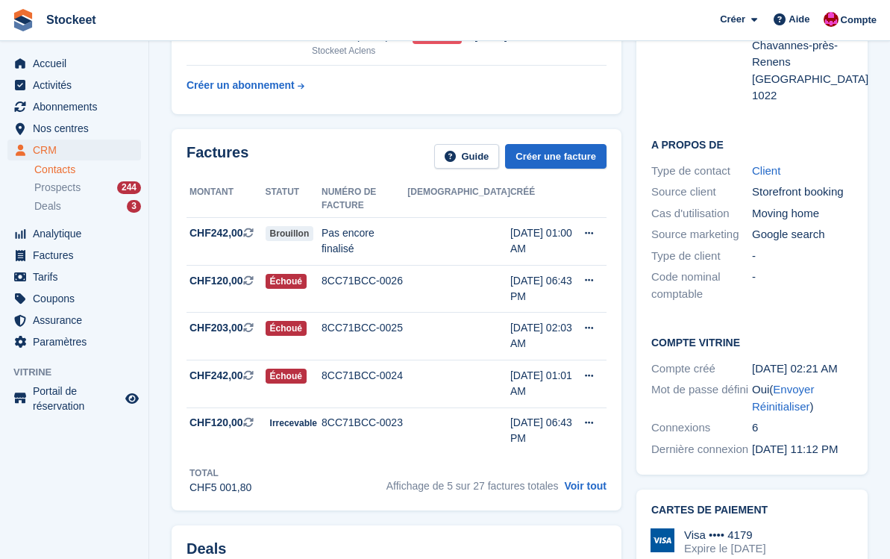
scroll to position [257, 0]
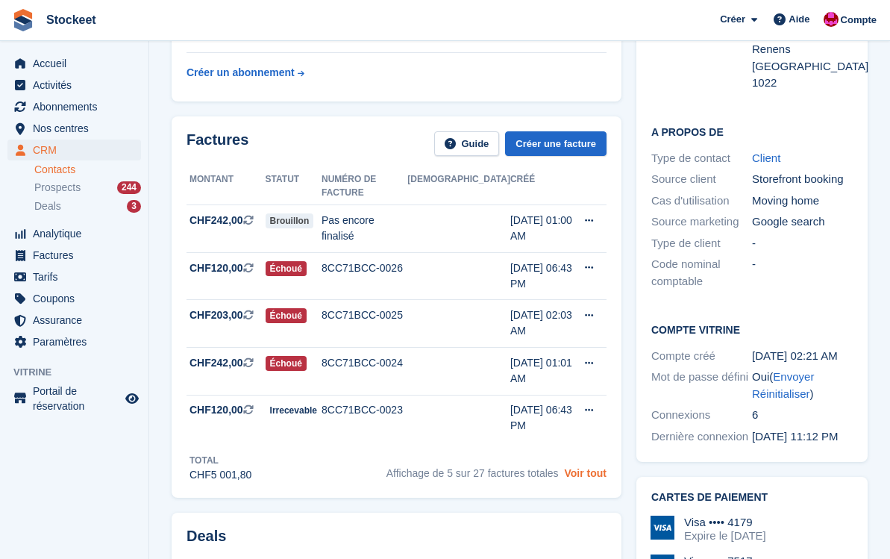
click at [596, 467] on link "Voir tout" at bounding box center [585, 473] width 43 height 12
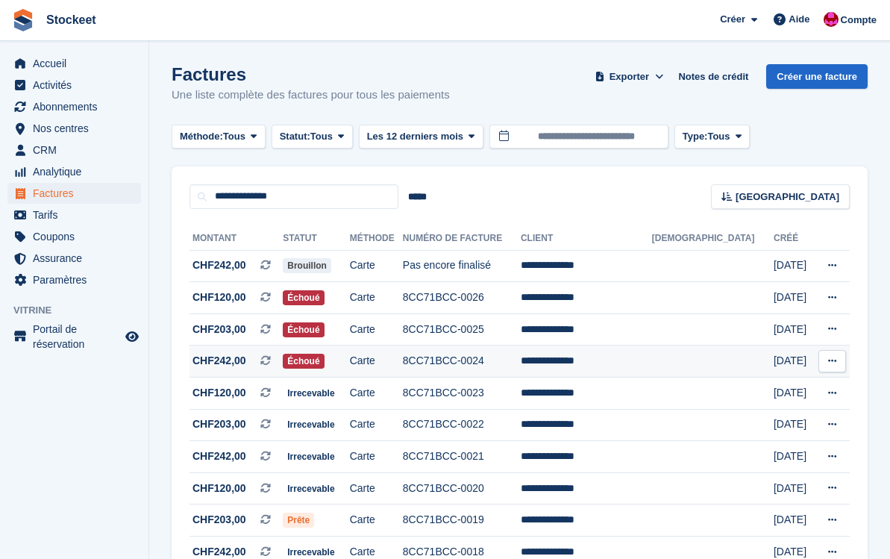
click at [521, 351] on td "8CC71BCC-0024" at bounding box center [462, 361] width 118 height 32
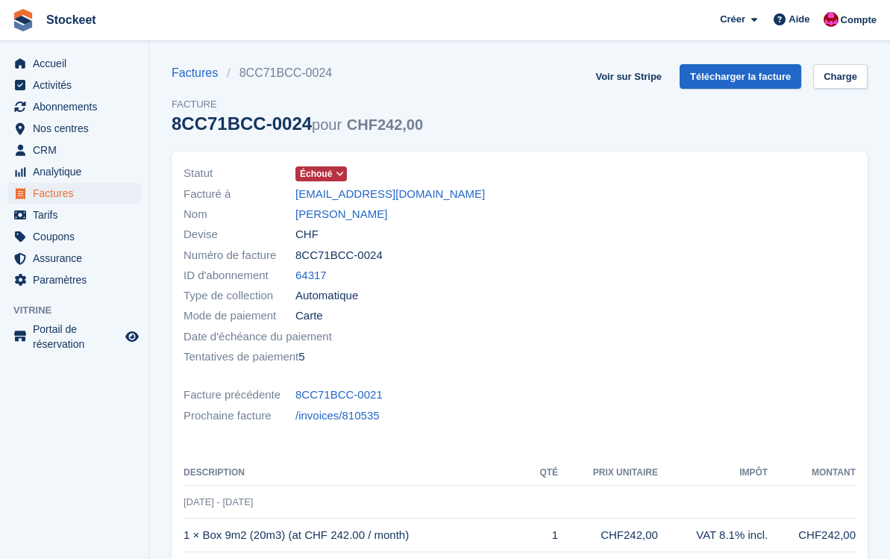
click at [326, 175] on span "Échoué" at bounding box center [316, 173] width 32 height 13
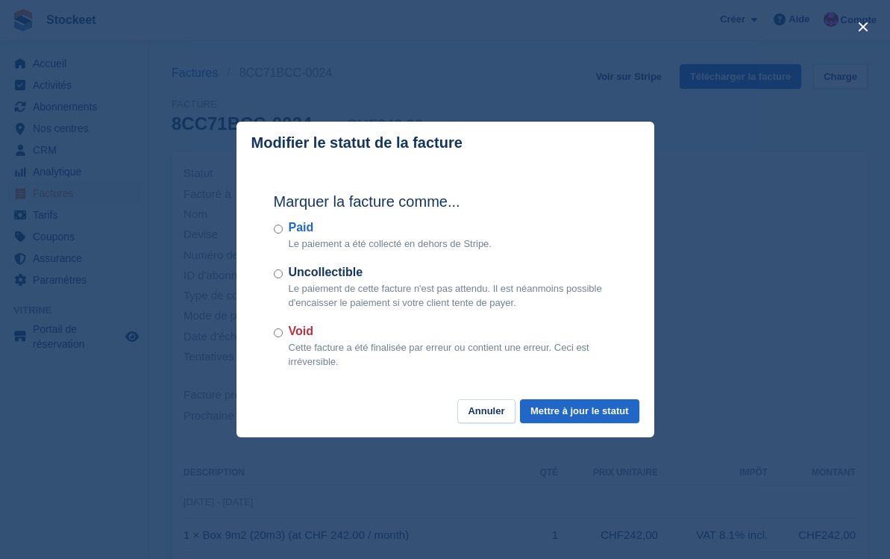
click at [312, 270] on label "Uncollectible" at bounding box center [453, 272] width 328 height 18
click at [570, 416] on button "Mettre à jour le statut" at bounding box center [579, 411] width 119 height 25
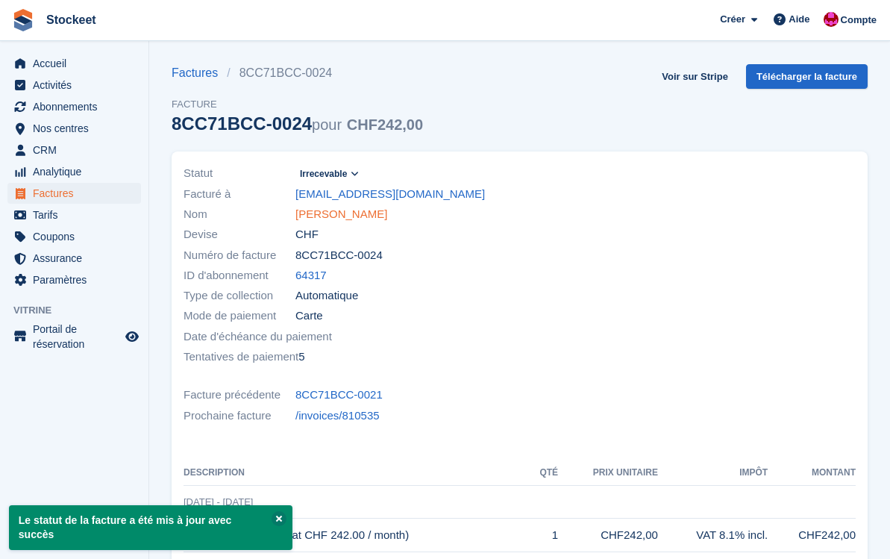
click at [337, 216] on link "[PERSON_NAME]" at bounding box center [341, 214] width 92 height 17
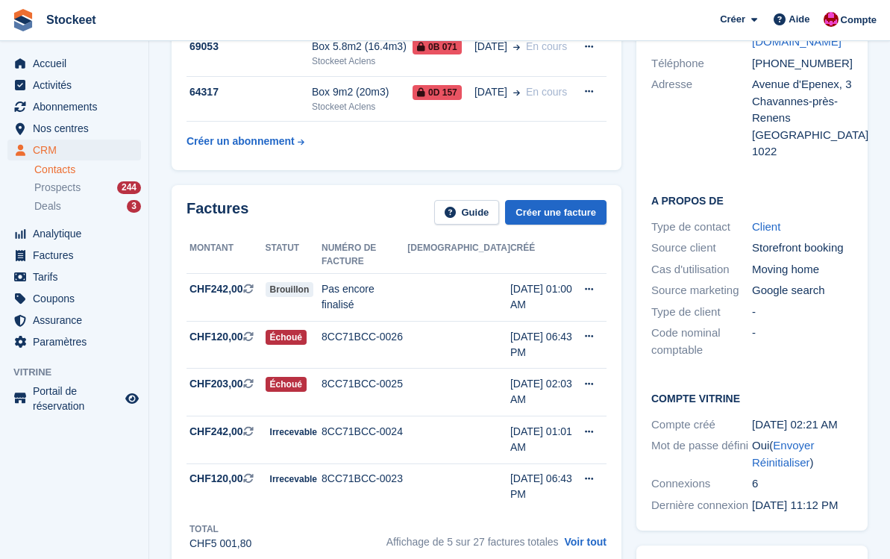
scroll to position [191, 0]
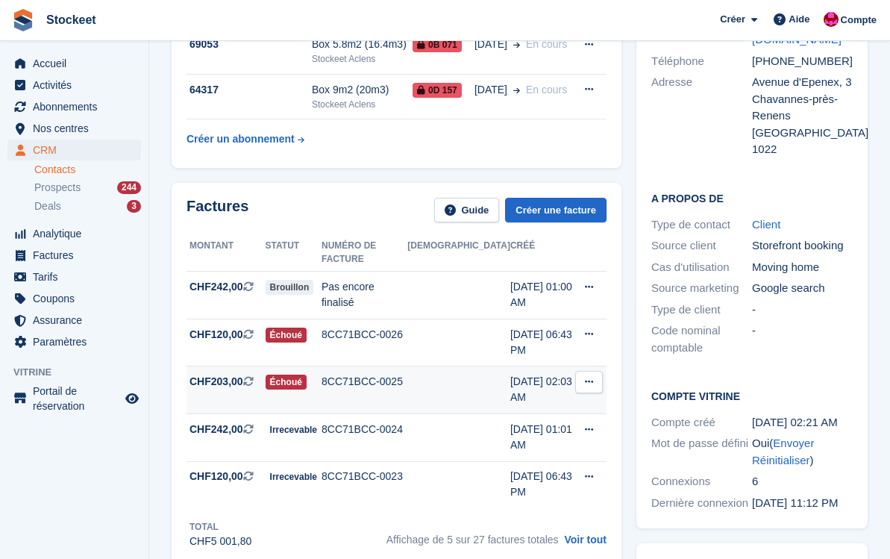
click at [384, 374] on div "8CC71BCC-0025" at bounding box center [365, 382] width 86 height 16
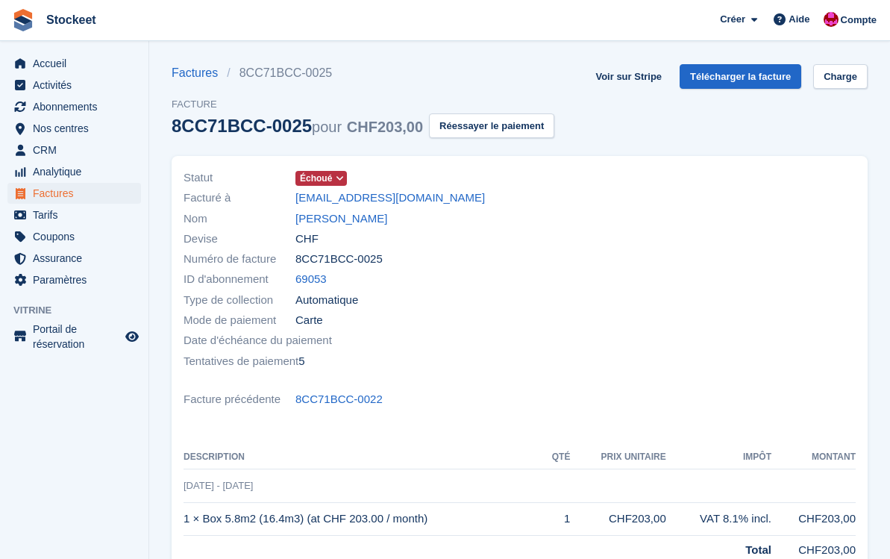
click at [334, 182] on span at bounding box center [340, 178] width 12 height 12
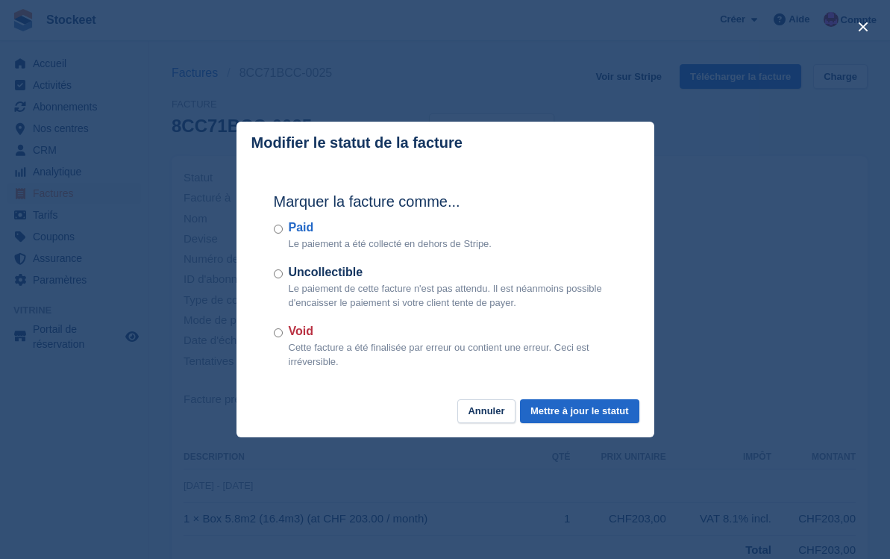
click at [306, 286] on p "Le paiement de cette facture n'est pas attendu. Il est néanmoins possible d'enc…" at bounding box center [453, 295] width 328 height 29
click at [290, 275] on label "Uncollectible" at bounding box center [453, 272] width 328 height 18
click at [561, 410] on button "Mettre à jour le statut" at bounding box center [579, 411] width 119 height 25
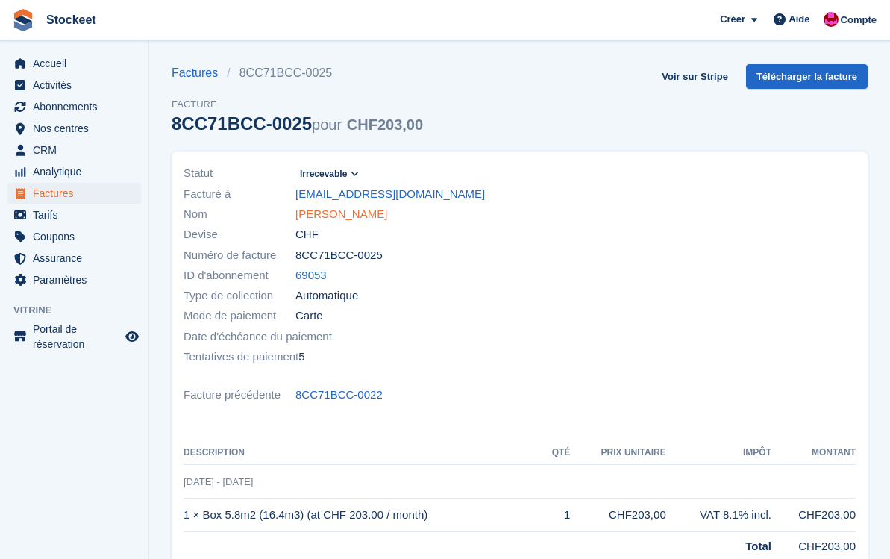
click at [345, 214] on link "[PERSON_NAME]" at bounding box center [341, 214] width 92 height 17
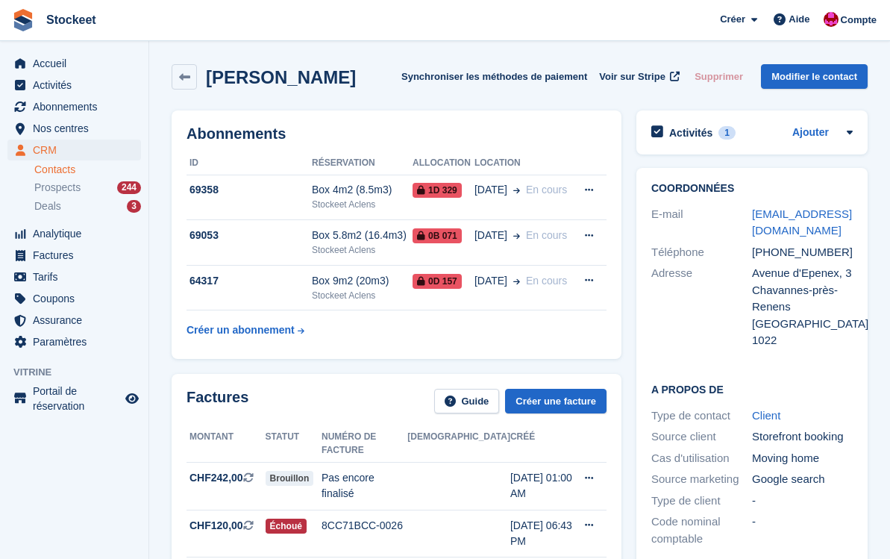
scroll to position [102, 0]
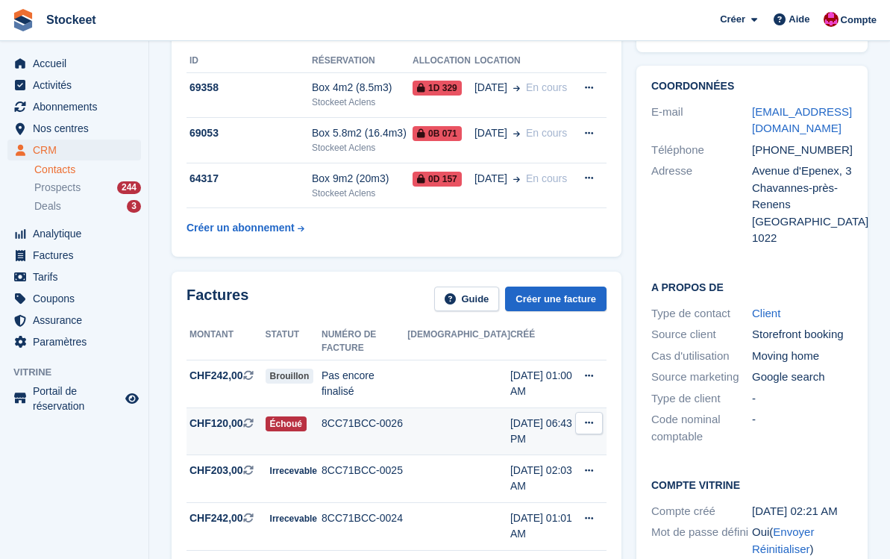
click at [404, 416] on div "8CC71BCC-0026" at bounding box center [365, 424] width 86 height 16
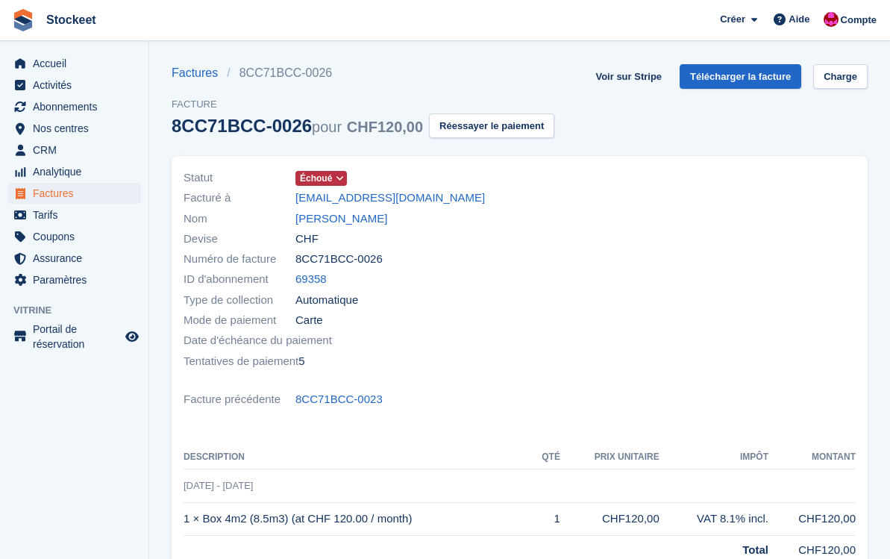
click at [334, 180] on span at bounding box center [340, 178] width 12 height 12
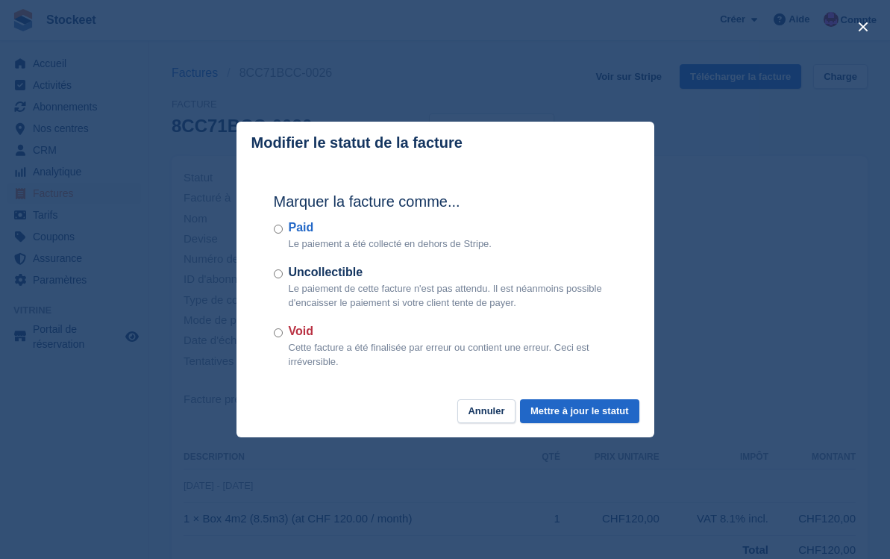
click at [308, 271] on label "Uncollectible" at bounding box center [453, 272] width 328 height 18
click at [551, 410] on button "Mettre à jour le statut" at bounding box center [579, 411] width 119 height 25
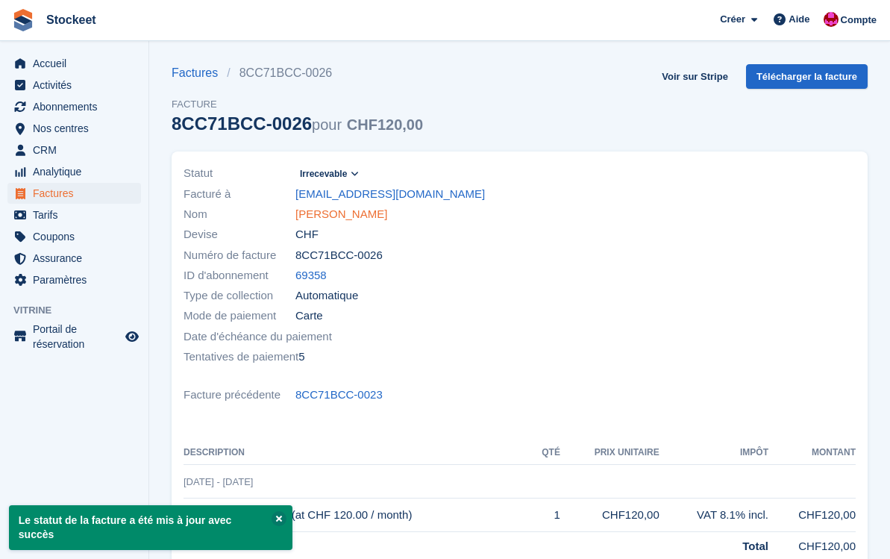
click at [334, 216] on link "[PERSON_NAME]" at bounding box center [341, 214] width 92 height 17
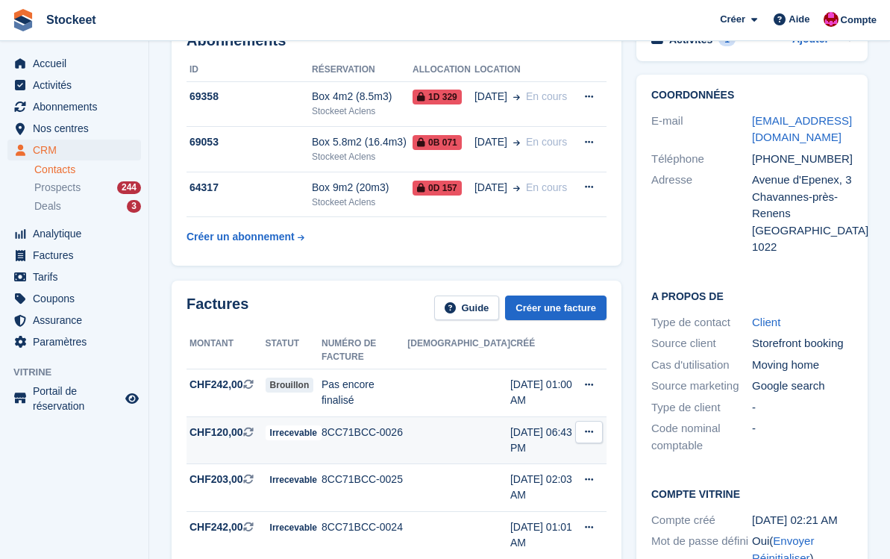
scroll to position [134, 0]
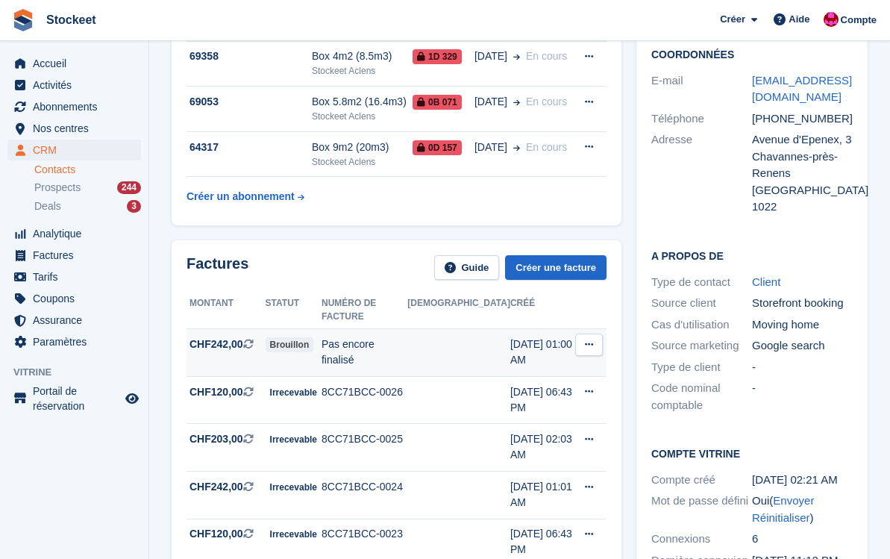
click at [386, 337] on div "Pas encore finalisé" at bounding box center [365, 352] width 86 height 31
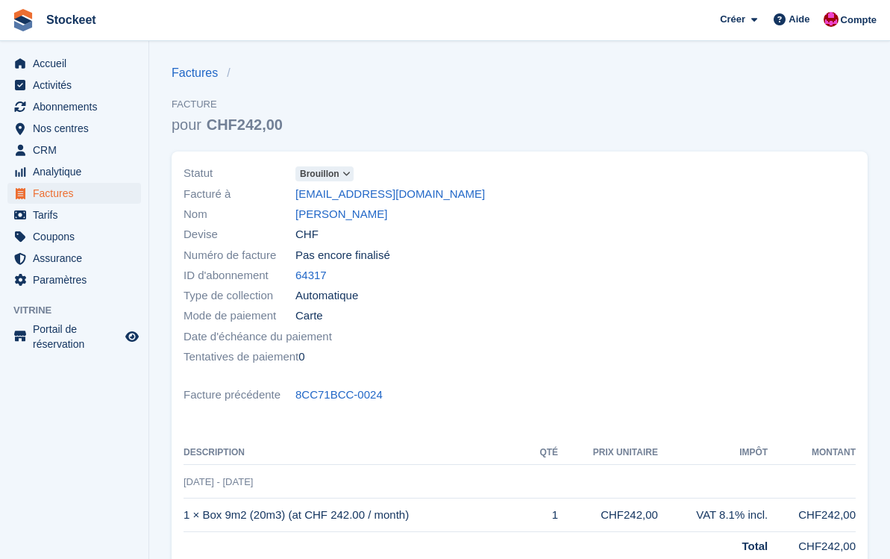
click at [349, 172] on icon at bounding box center [347, 173] width 8 height 9
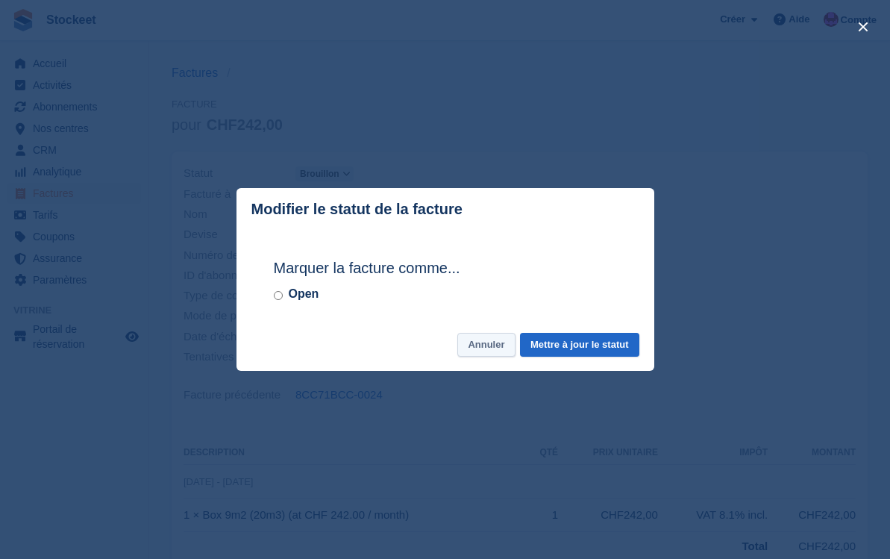
click at [489, 343] on button "Annuler" at bounding box center [485, 345] width 57 height 25
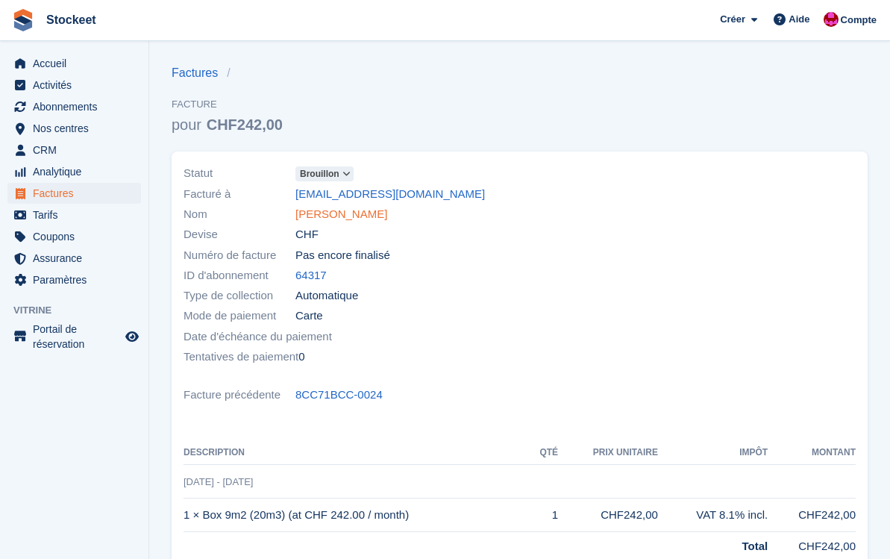
click at [340, 210] on link "Juan Hernandez" at bounding box center [341, 214] width 92 height 17
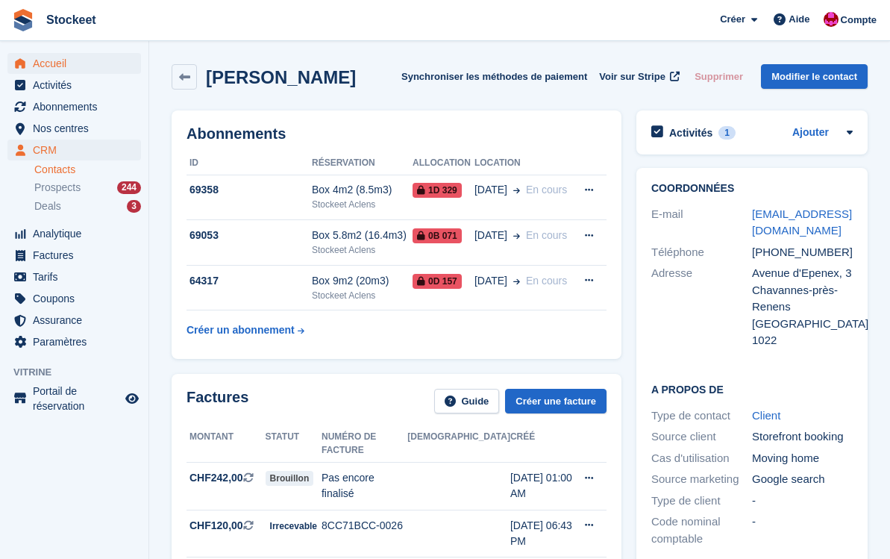
click at [59, 57] on span "Accueil" at bounding box center [78, 63] width 90 height 21
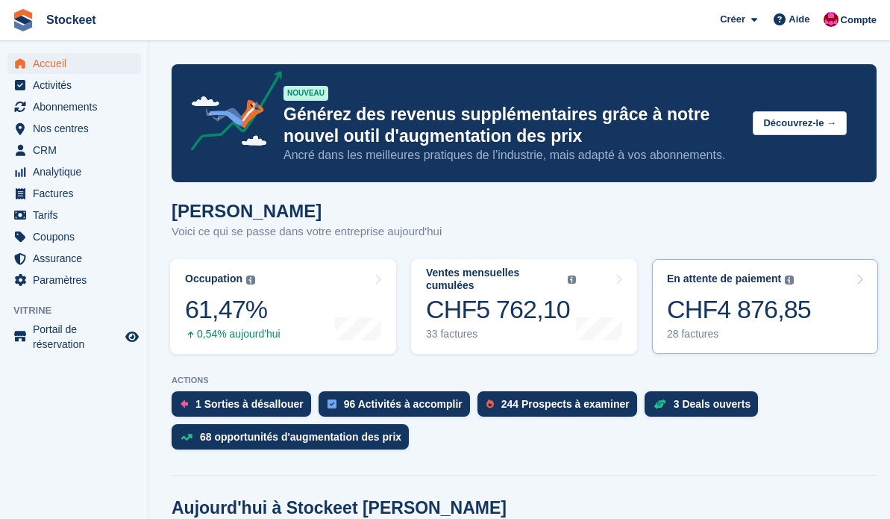
click at [806, 325] on div "CHF4 876,85" at bounding box center [739, 309] width 144 height 31
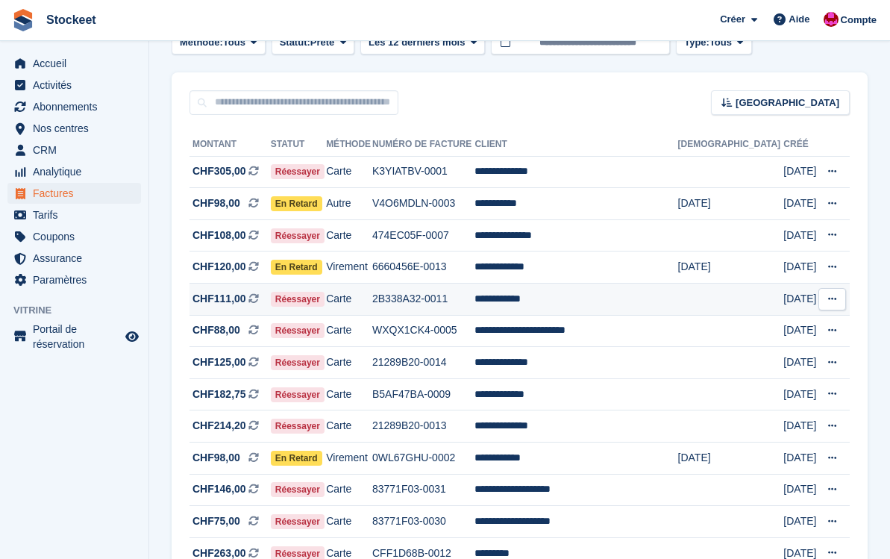
scroll to position [120, 0]
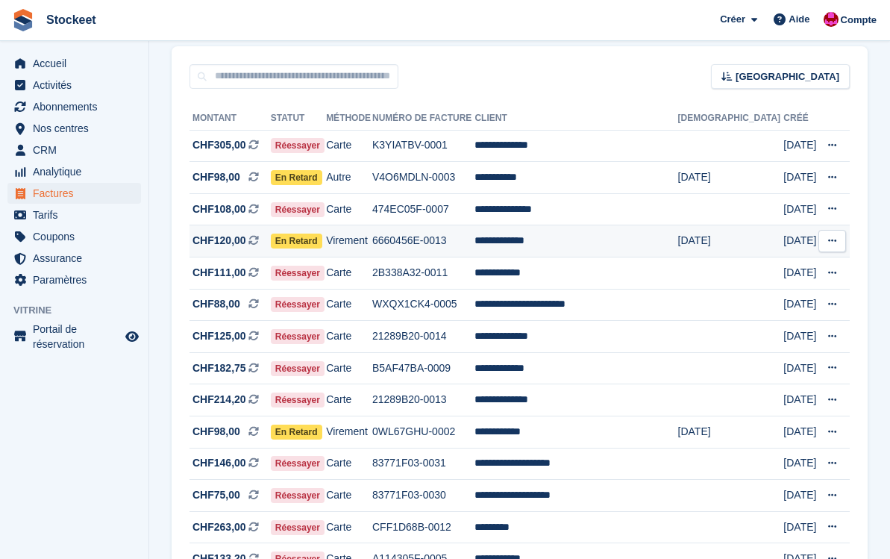
click at [594, 240] on td "**********" at bounding box center [576, 241] width 203 height 32
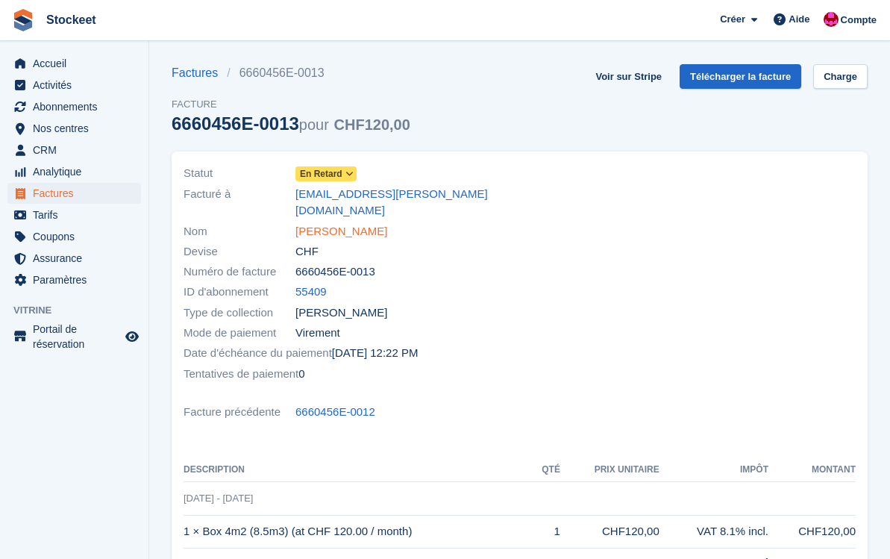
click at [337, 223] on link "[PERSON_NAME]" at bounding box center [341, 231] width 92 height 17
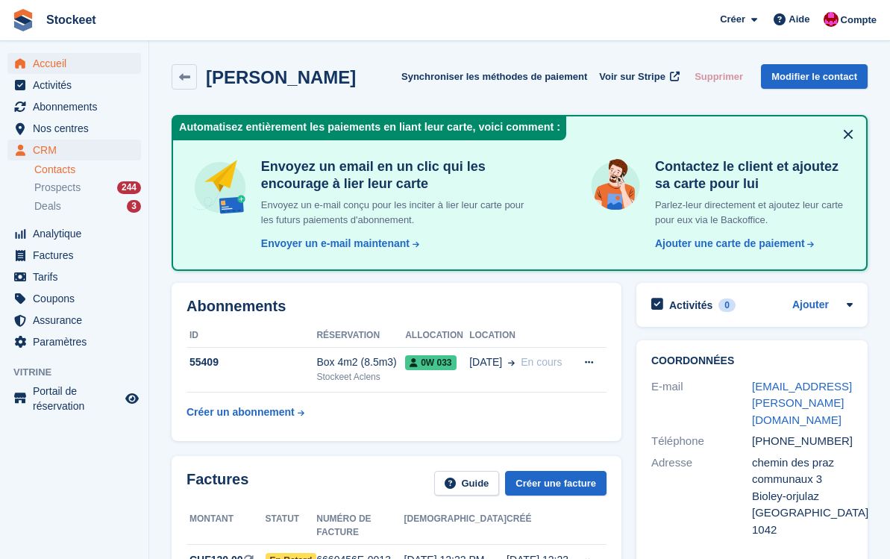
click at [54, 67] on span "Accueil" at bounding box center [78, 63] width 90 height 21
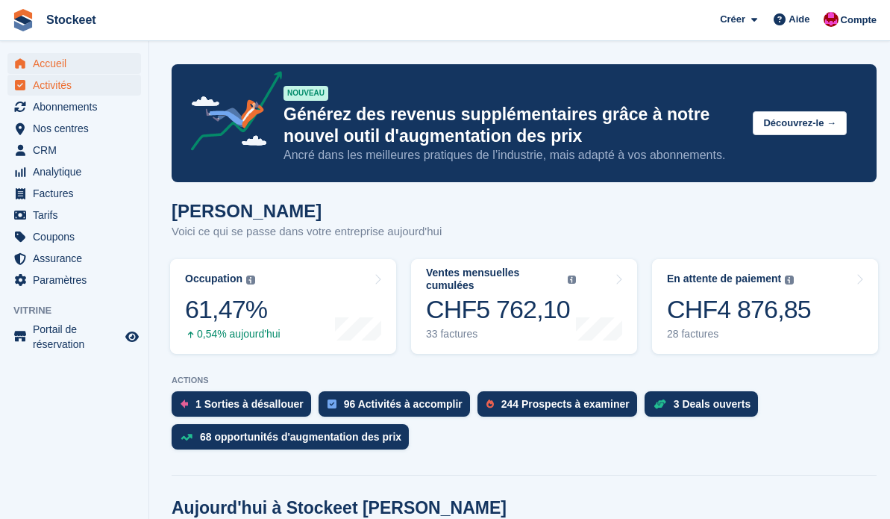
click at [55, 84] on span "Activités" at bounding box center [78, 85] width 90 height 21
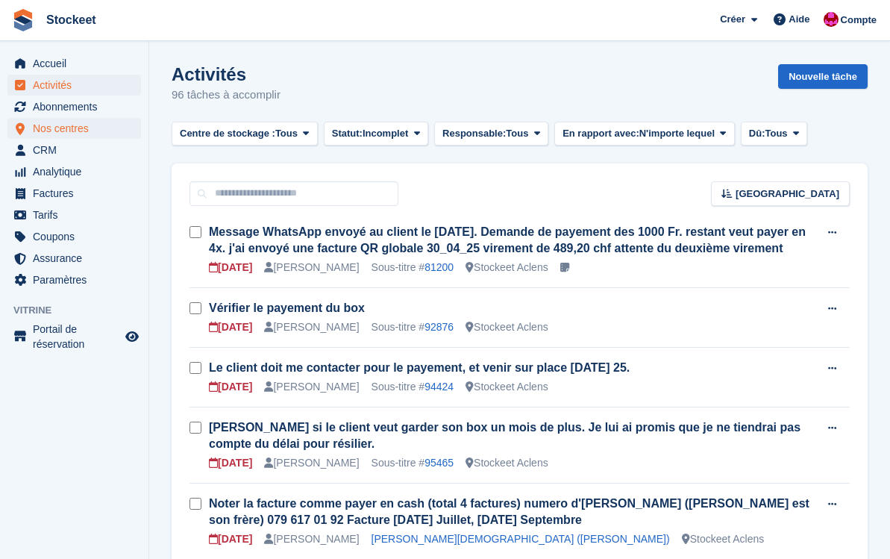
click at [62, 134] on span "Nos centres" at bounding box center [78, 128] width 90 height 21
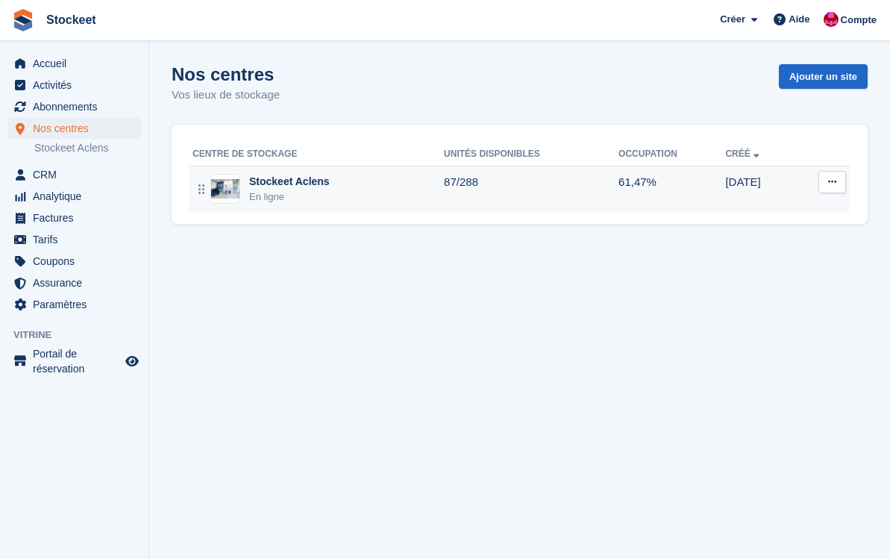
click at [840, 183] on button at bounding box center [833, 182] width 28 height 22
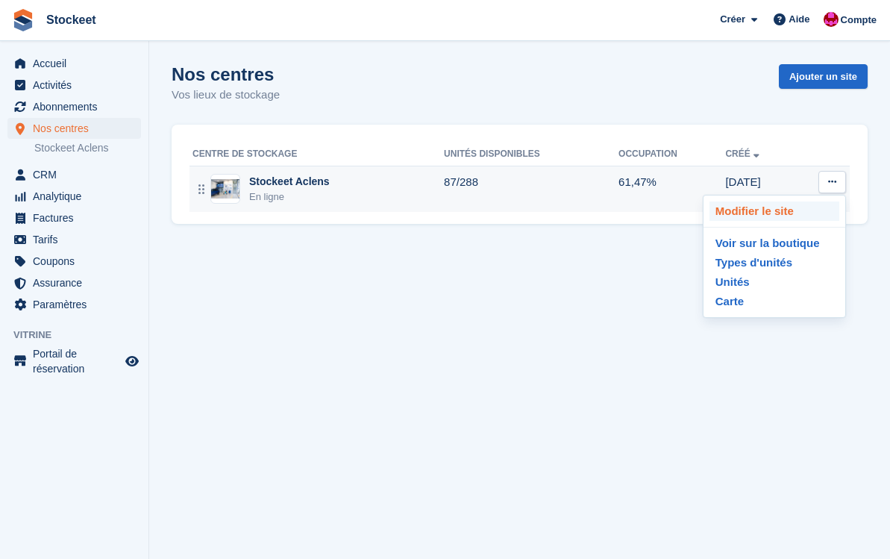
click at [795, 207] on p "Modifier le site" at bounding box center [775, 210] width 130 height 19
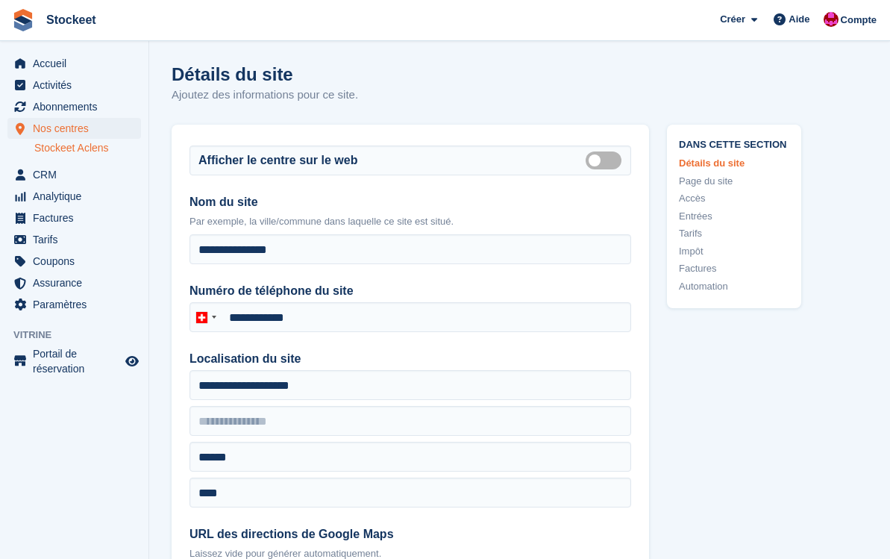
type input "**********"
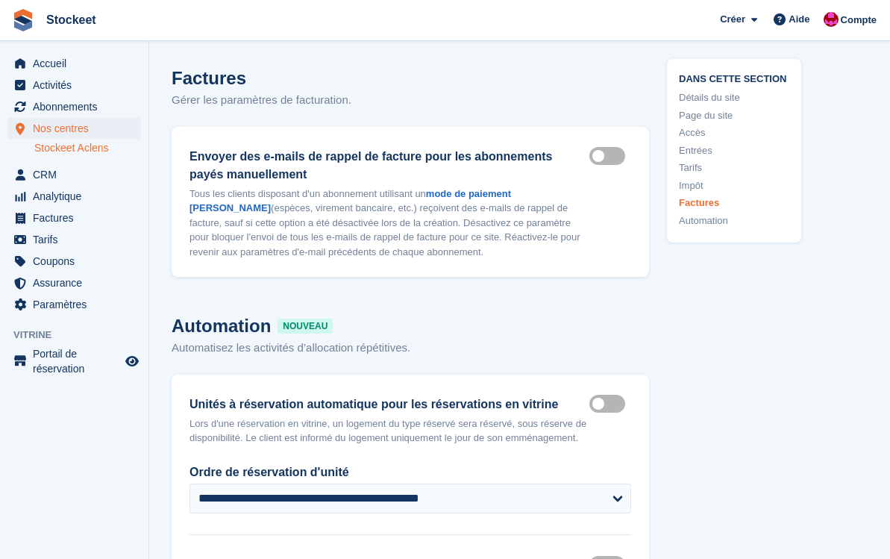
scroll to position [7746, 0]
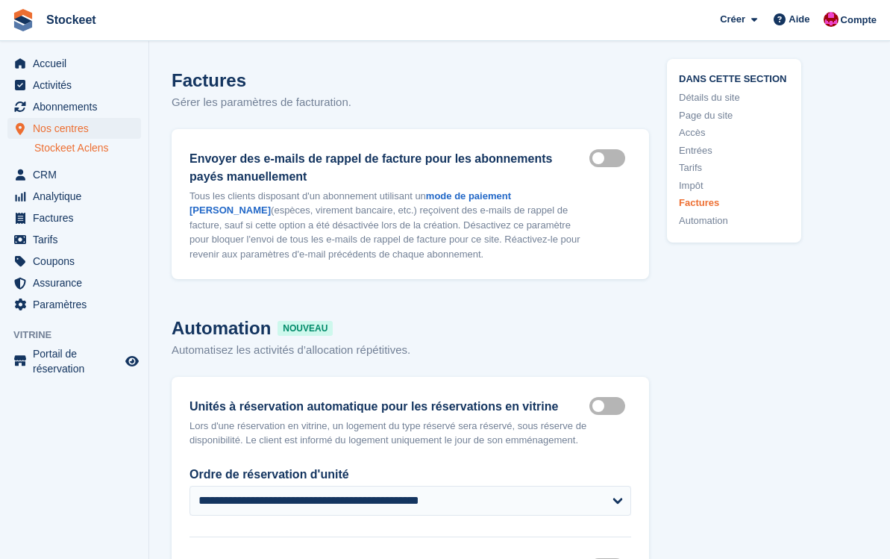
click at [604, 160] on label "Manual invoice mailers on" at bounding box center [610, 158] width 42 height 2
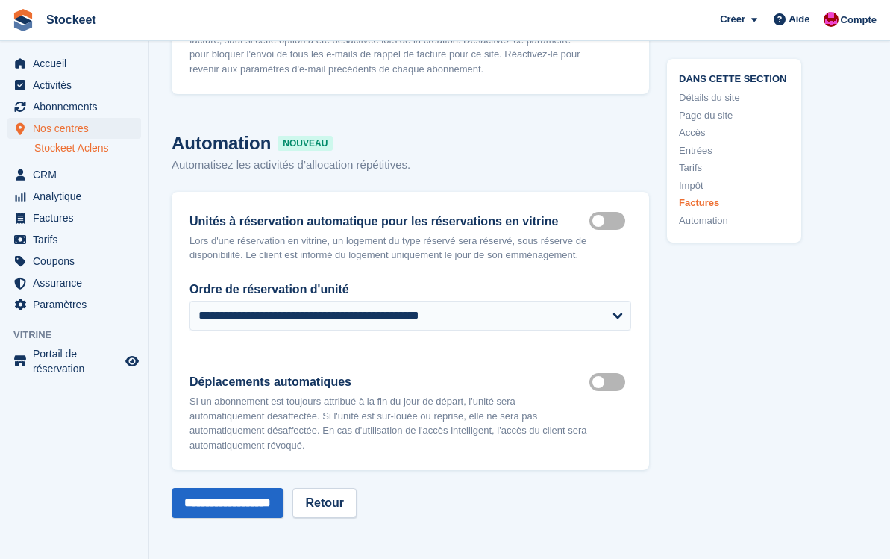
scroll to position [8062, 0]
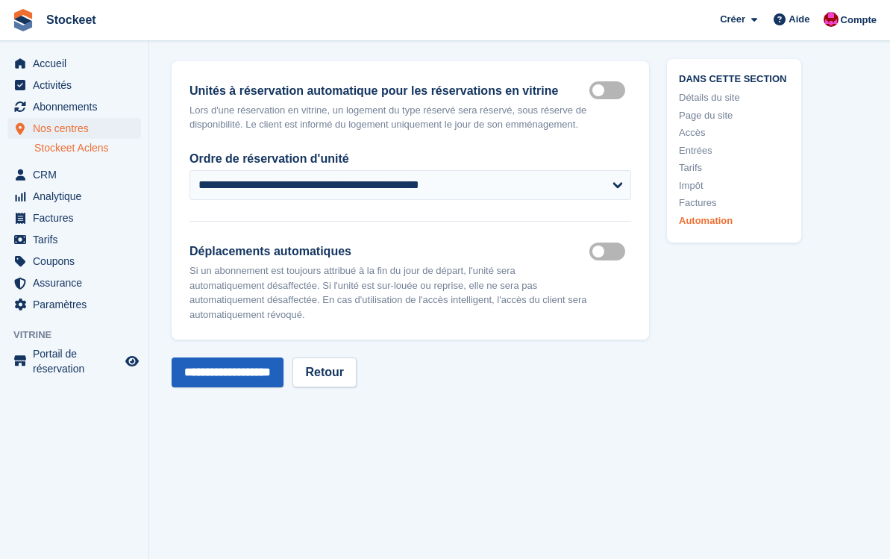
click at [238, 387] on input "**********" at bounding box center [228, 372] width 112 height 30
